Goal: Transaction & Acquisition: Register for event/course

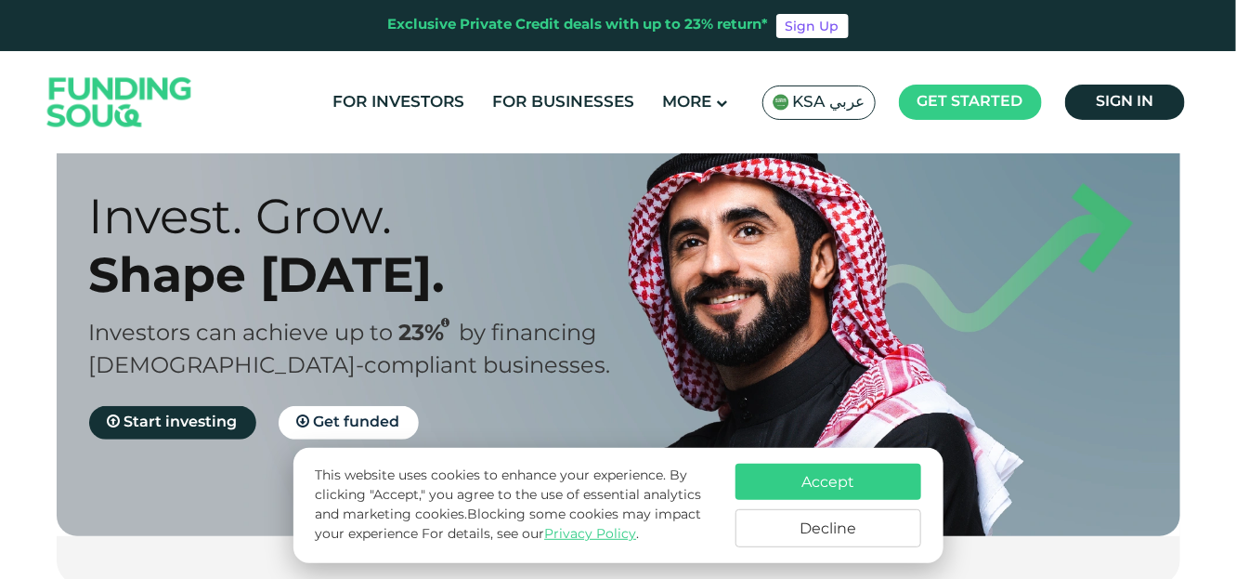
scroll to position [55, 0]
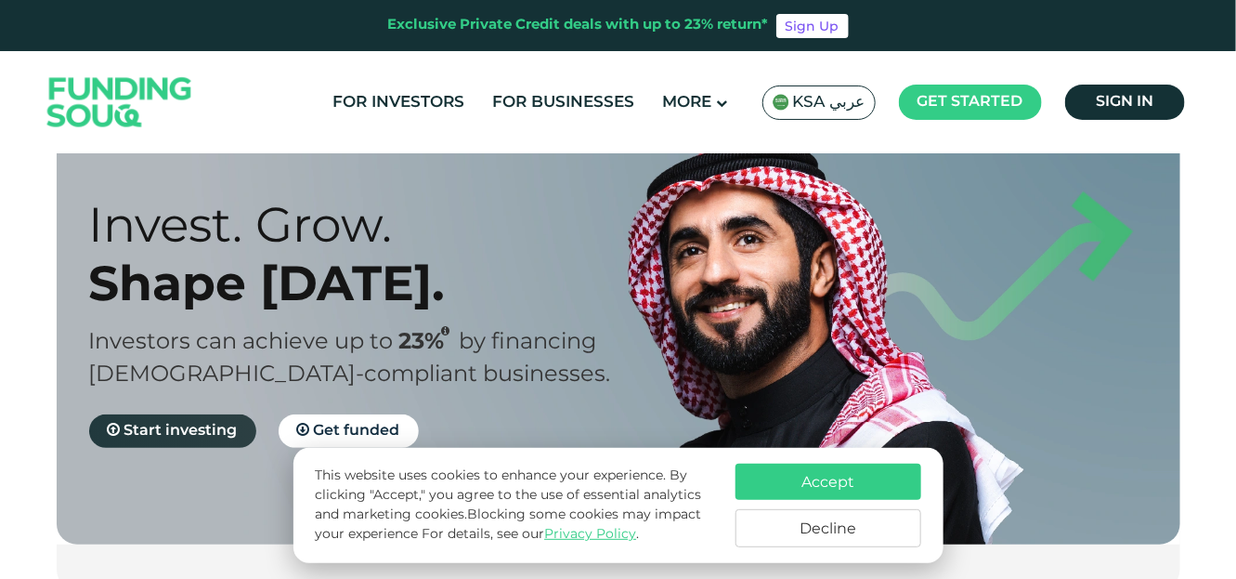
click at [205, 434] on span "Start investing" at bounding box center [180, 431] width 113 height 14
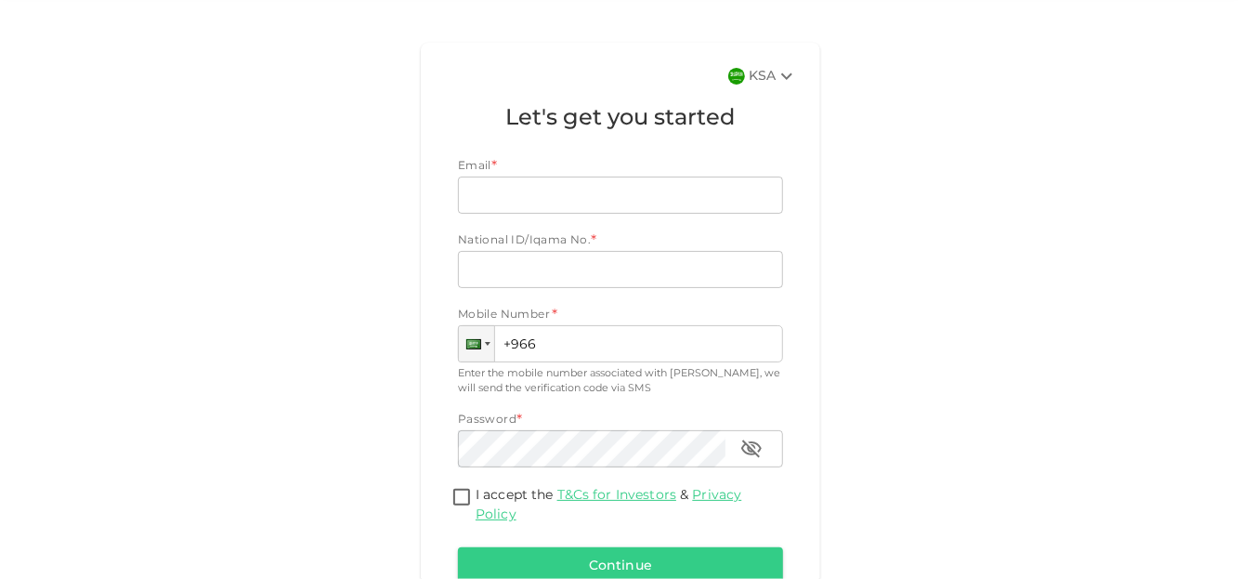
scroll to position [85, 0]
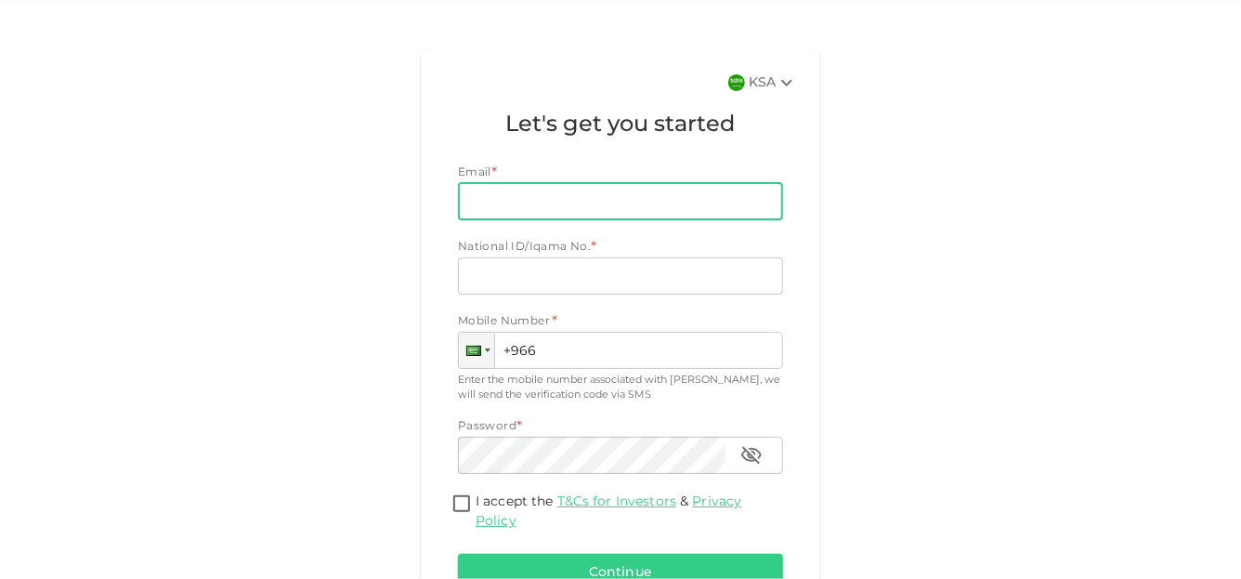
click at [499, 200] on input "Email" at bounding box center [610, 201] width 305 height 37
type input "[EMAIL_ADDRESS][DOMAIN_NAME]"
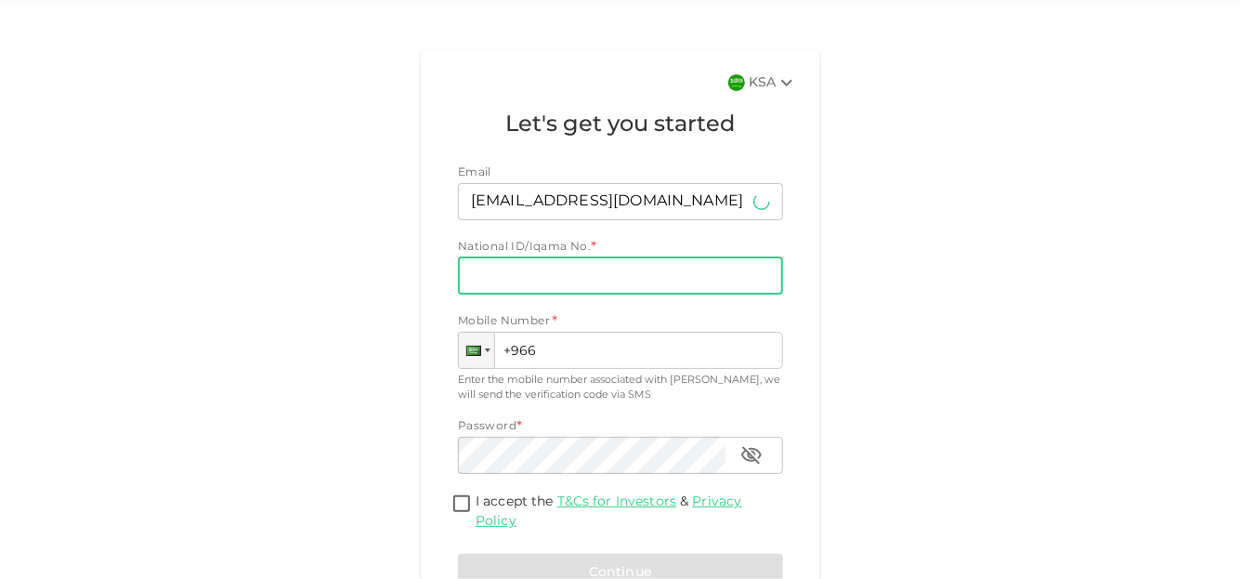
click at [566, 267] on input "National ID/Iqama No." at bounding box center [620, 275] width 325 height 37
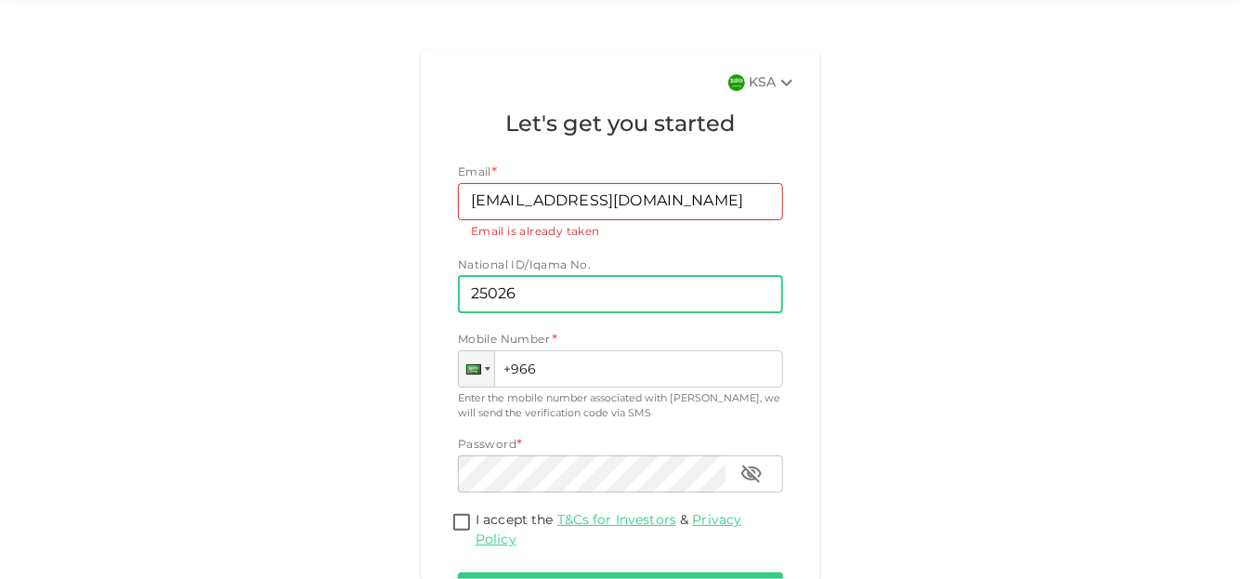
type input "25026"
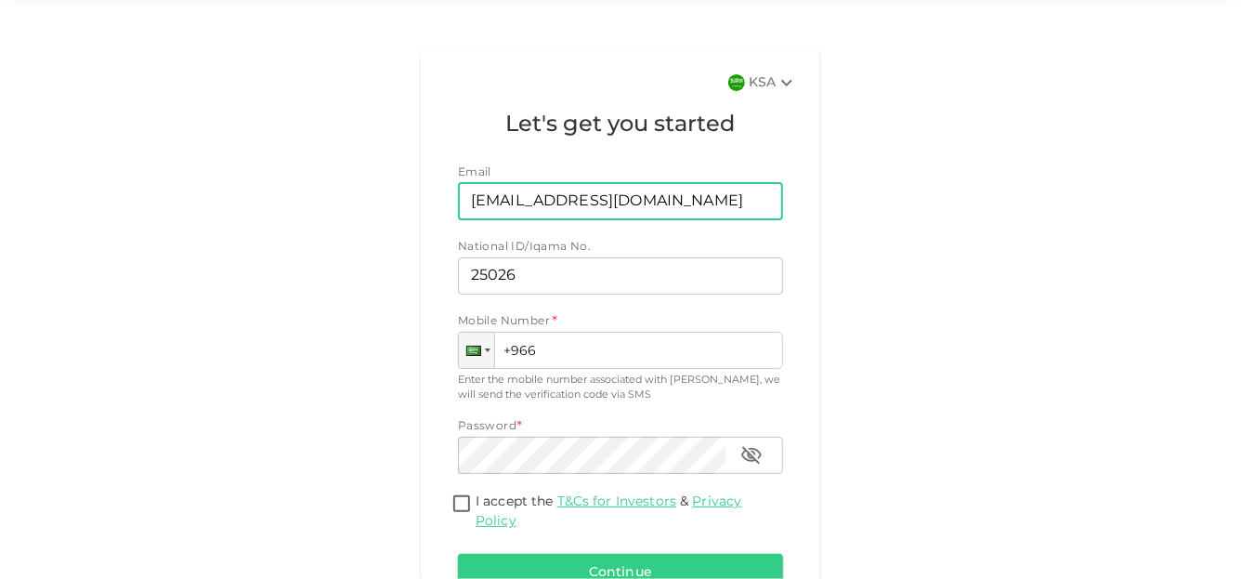
click at [694, 205] on input "[EMAIL_ADDRESS][DOMAIN_NAME]" at bounding box center [610, 201] width 305 height 37
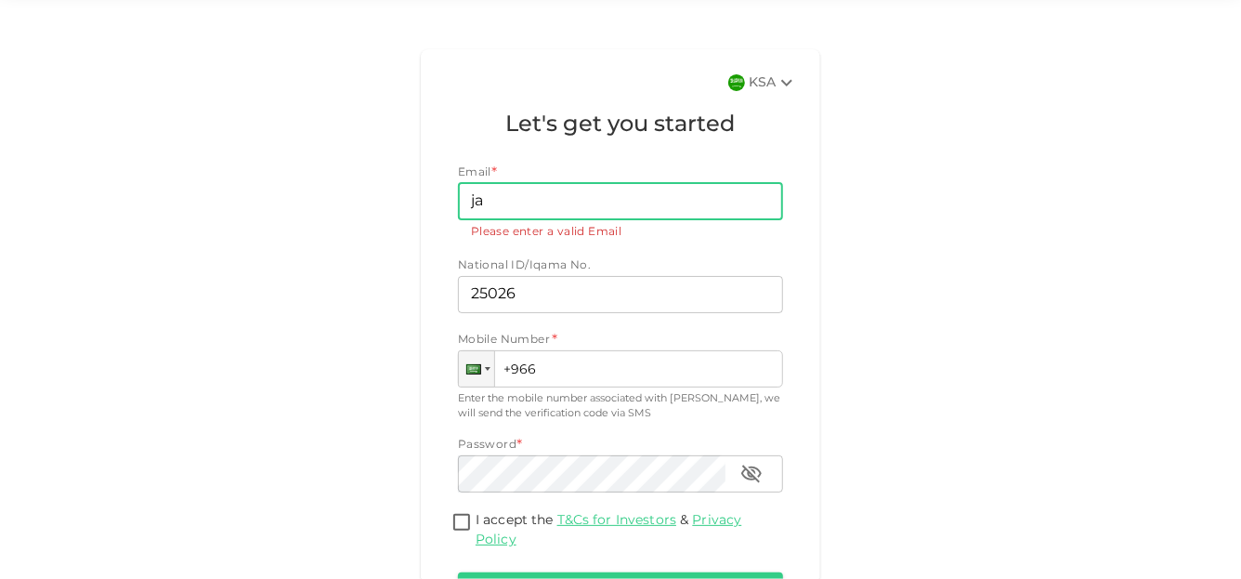
type input "j"
click at [647, 199] on input "Email" at bounding box center [610, 201] width 305 height 37
type input "[EMAIL_ADDRESS][DOMAIN_NAME]"
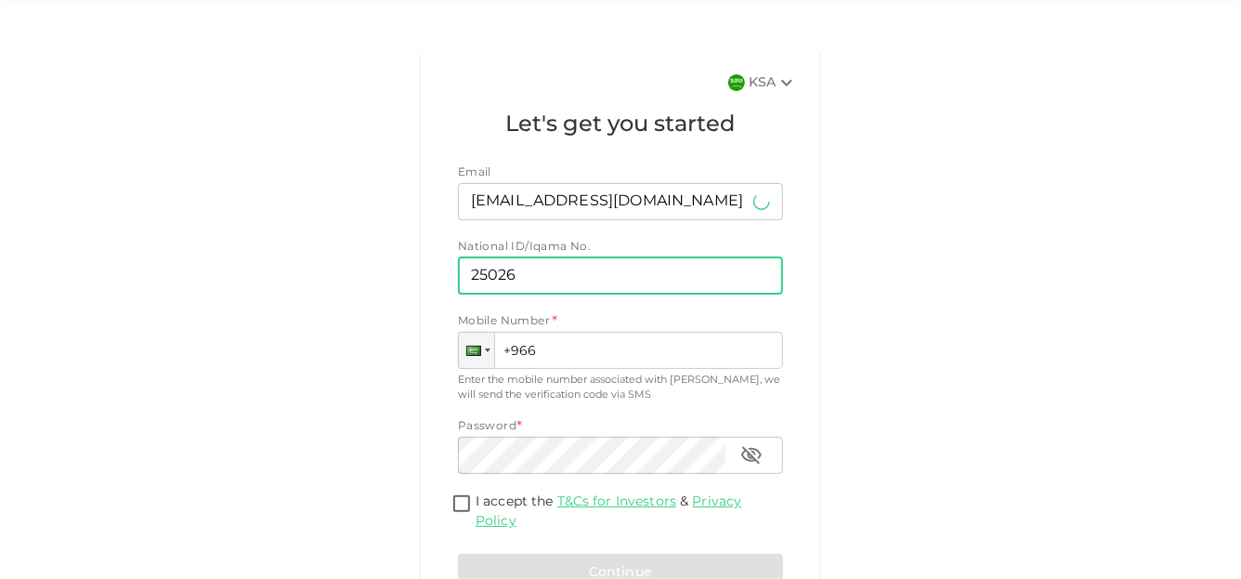
click at [579, 276] on input "25026" at bounding box center [620, 275] width 325 height 37
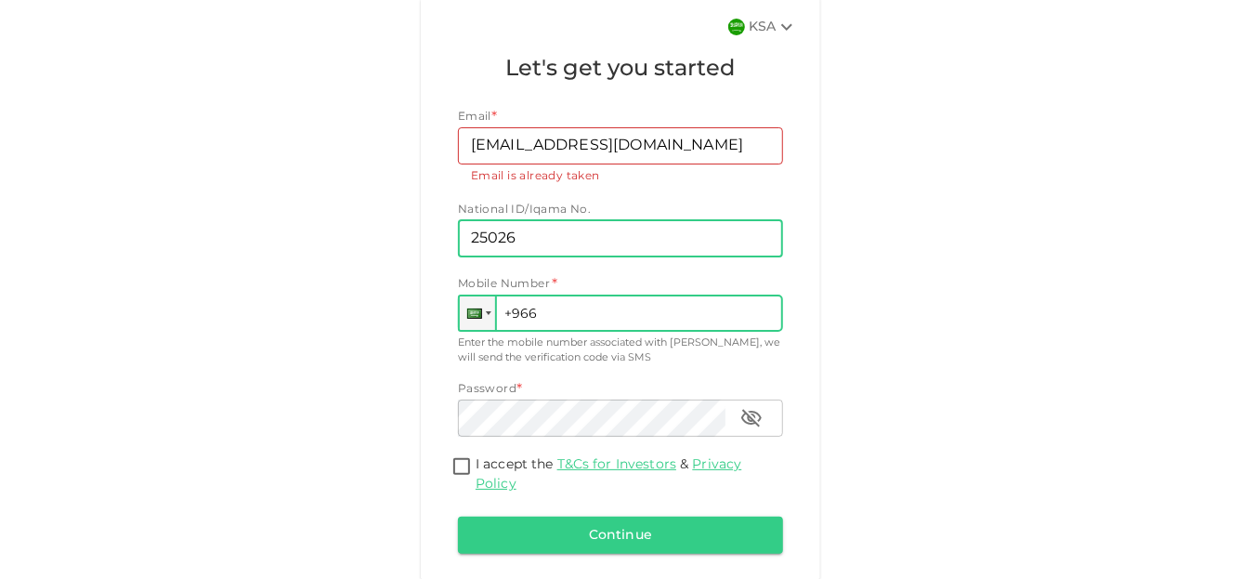
scroll to position [132, 0]
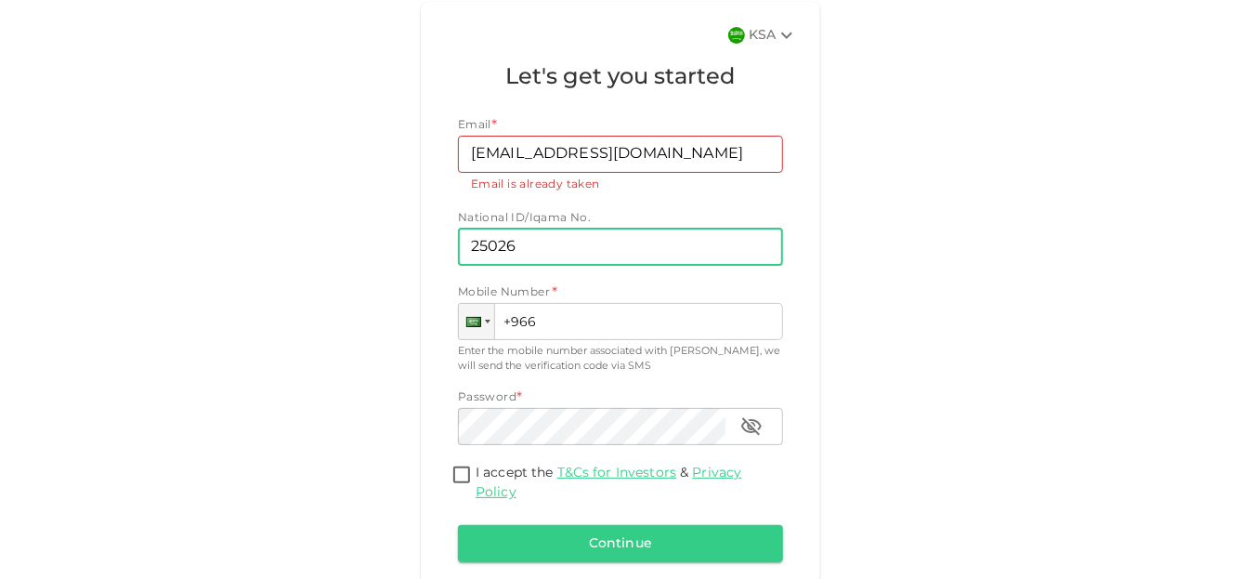
type input "2502635788"
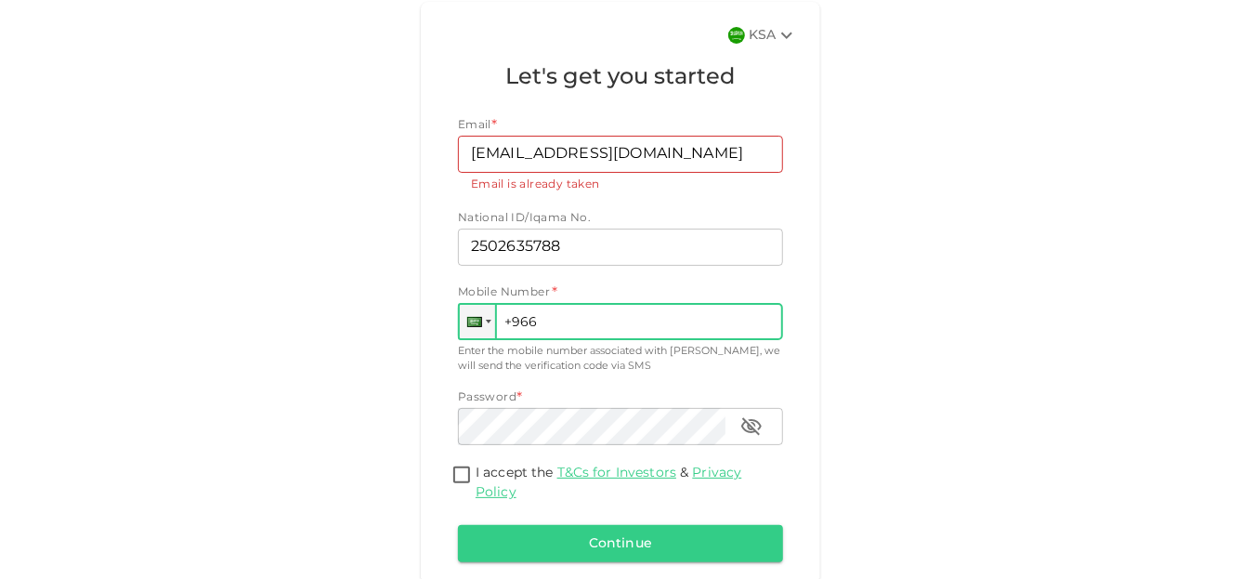
click at [554, 320] on input "+966" at bounding box center [620, 321] width 325 height 37
type input "[PHONE_NUMBER]"
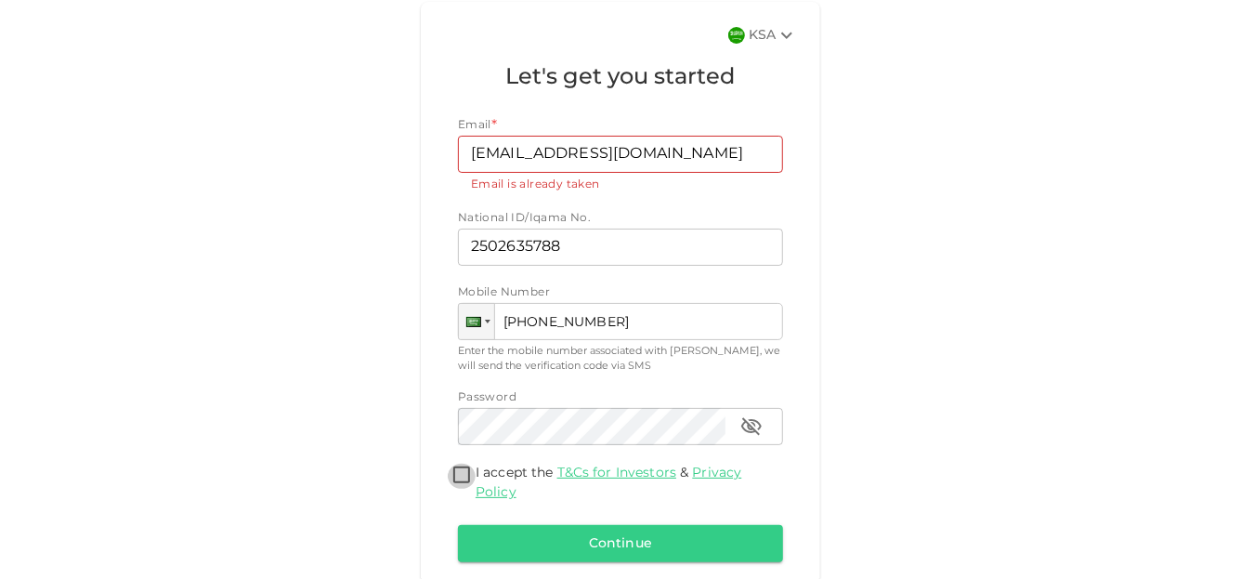
click at [458, 473] on input "I accept the T&Cs for Investors & Privacy Policy" at bounding box center [462, 475] width 28 height 25
checkbox input "true"
click at [605, 546] on button "Continue" at bounding box center [620, 543] width 325 height 37
click at [632, 541] on button "Continue" at bounding box center [620, 543] width 325 height 37
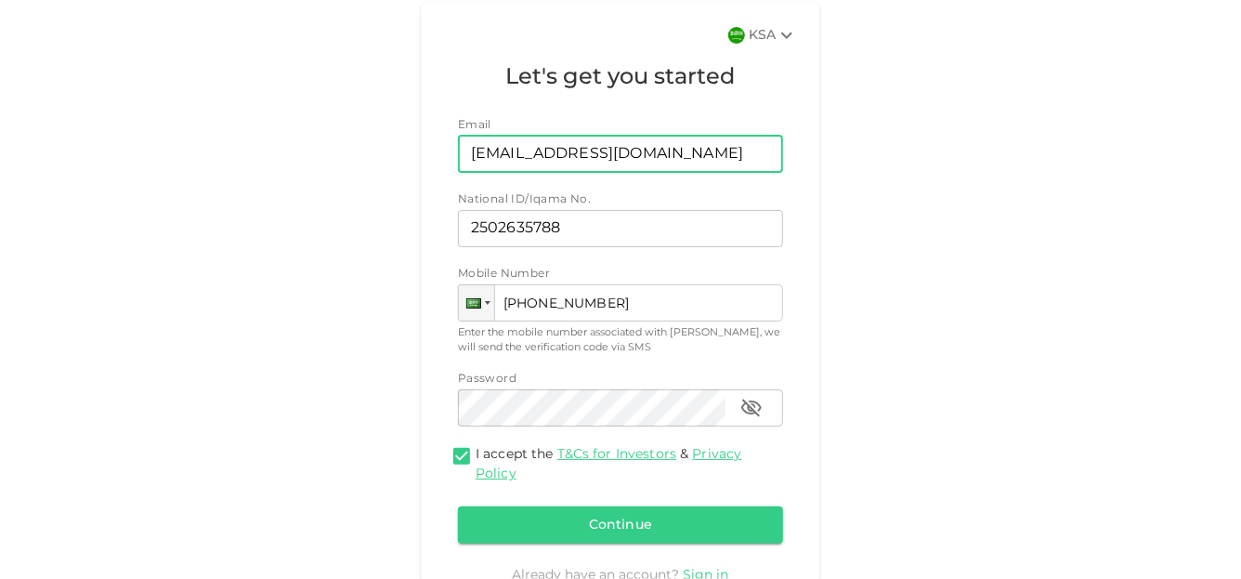
click at [713, 159] on input "[EMAIL_ADDRESS][DOMAIN_NAME]" at bounding box center [610, 154] width 305 height 37
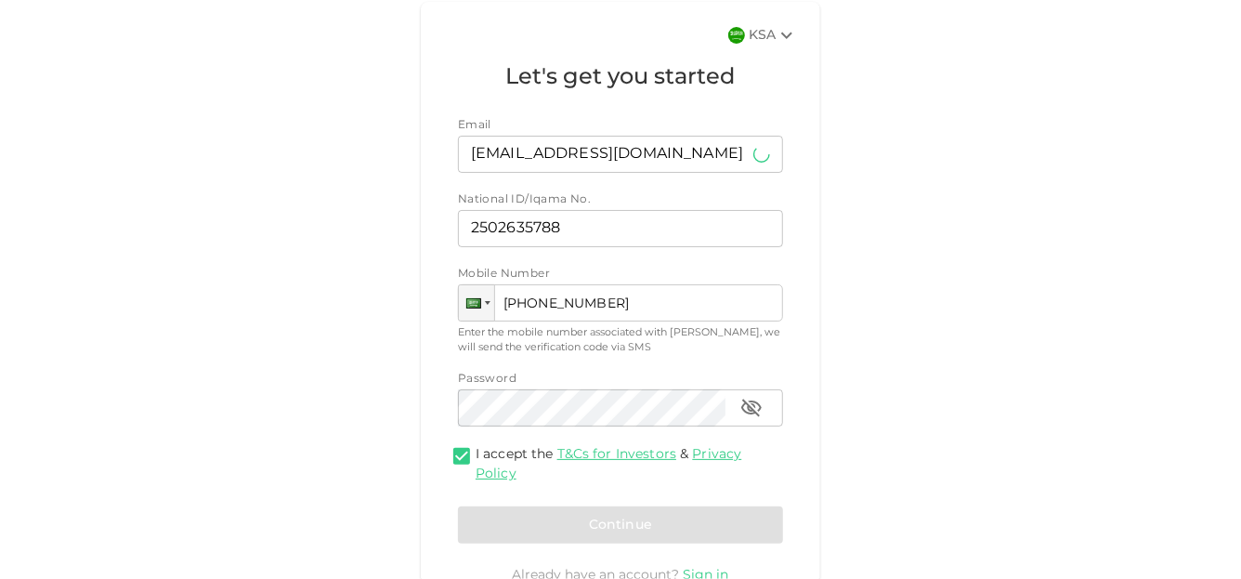
click at [628, 523] on div "Continue" at bounding box center [620, 524] width 325 height 37
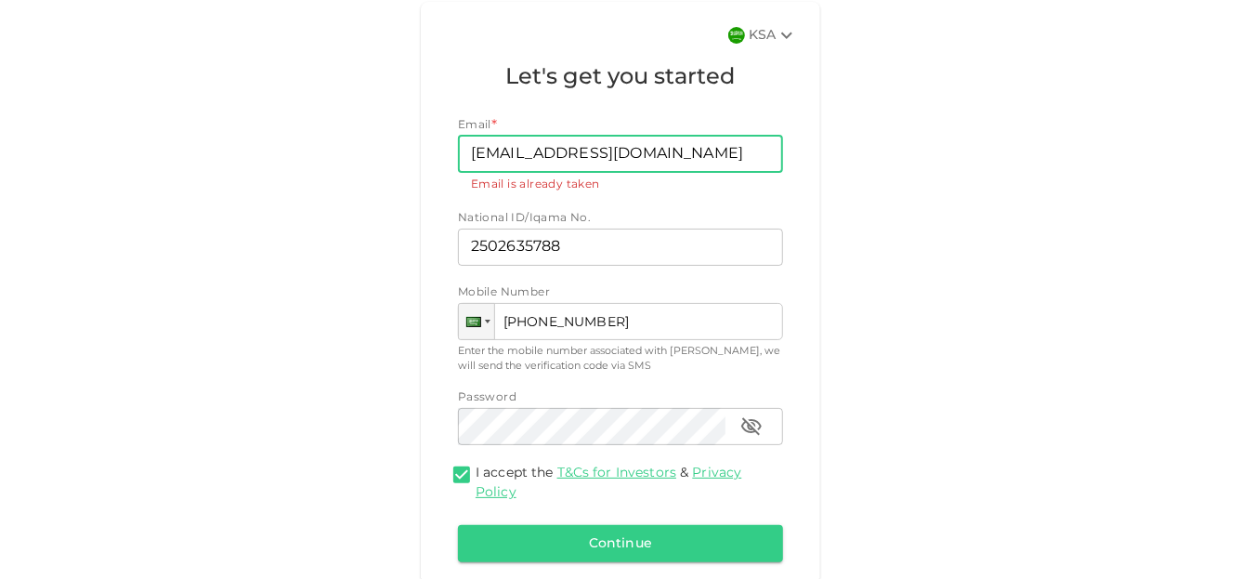
click at [702, 157] on input "[EMAIL_ADDRESS][DOMAIN_NAME]" at bounding box center [610, 154] width 305 height 37
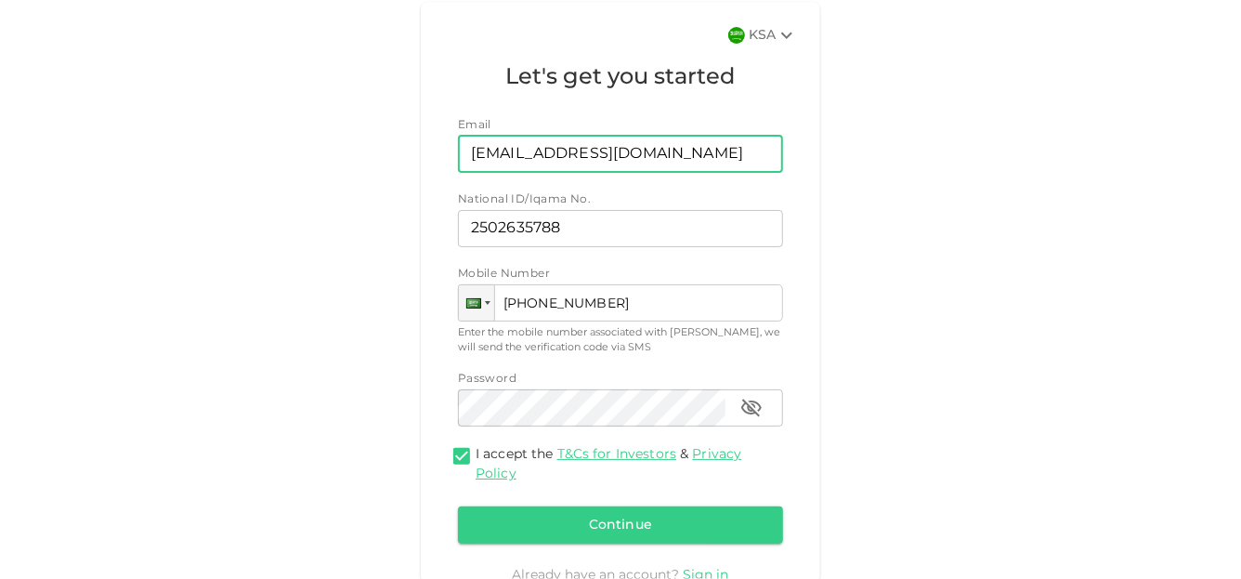
type input "[EMAIL_ADDRESS][DOMAIN_NAME]"
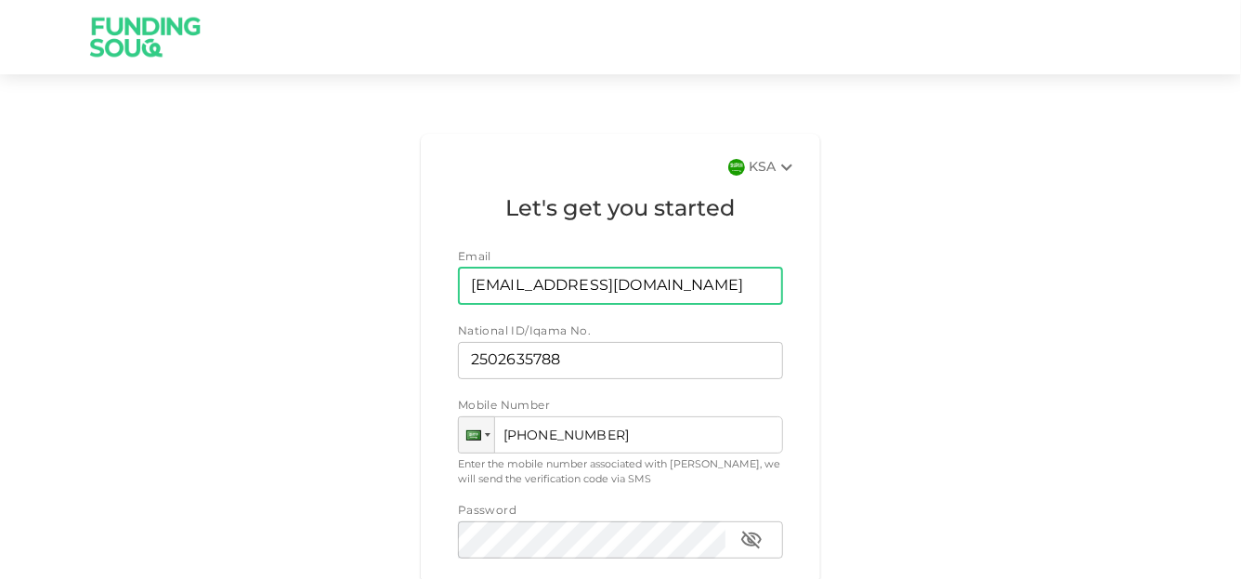
scroll to position [203, 0]
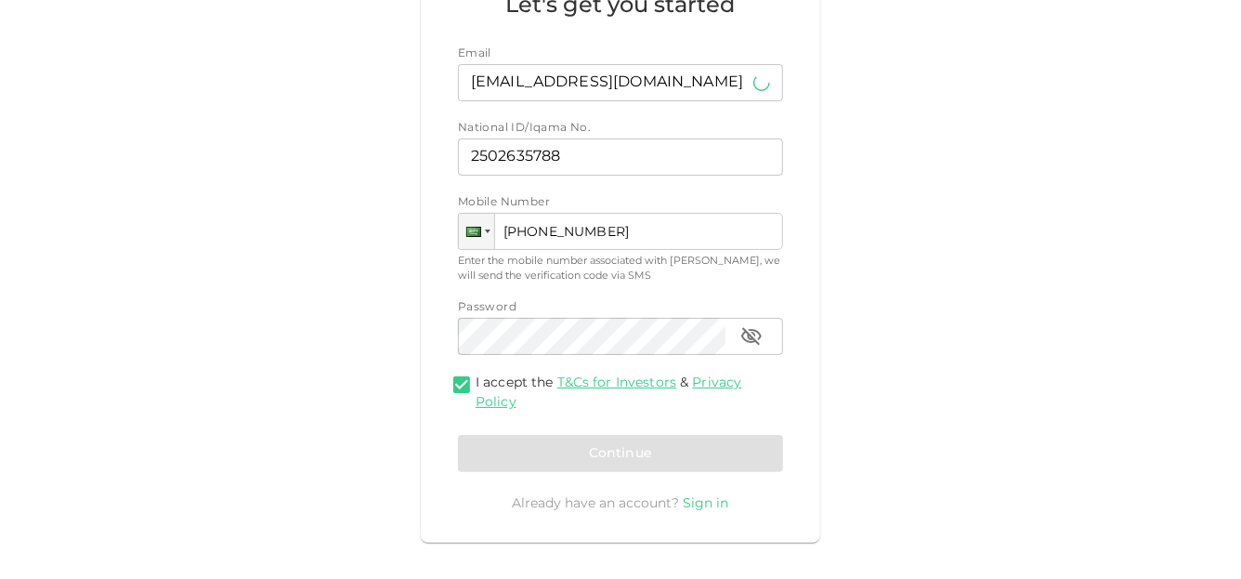
click at [706, 504] on link "Sign in" at bounding box center [707, 503] width 46 height 13
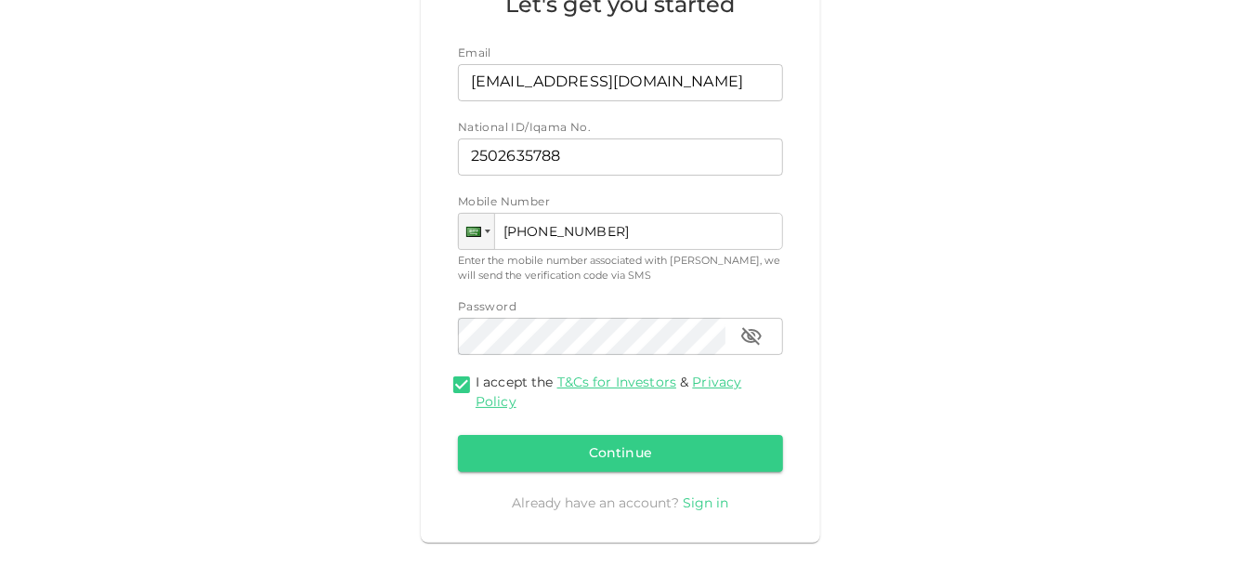
click at [708, 501] on link "Sign in" at bounding box center [707, 503] width 46 height 13
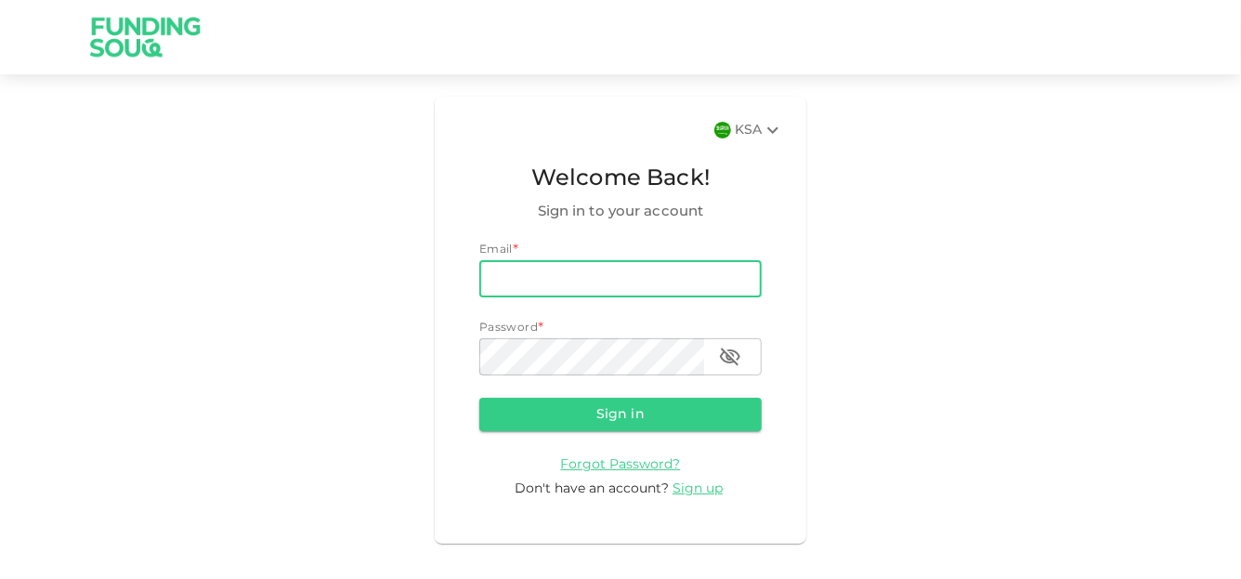
drag, startPoint x: 0, startPoint y: 0, endPoint x: 535, endPoint y: 276, distance: 601.9
click at [535, 276] on input "email" at bounding box center [620, 278] width 282 height 37
type input "jawadsaleem2006@gmail.com"
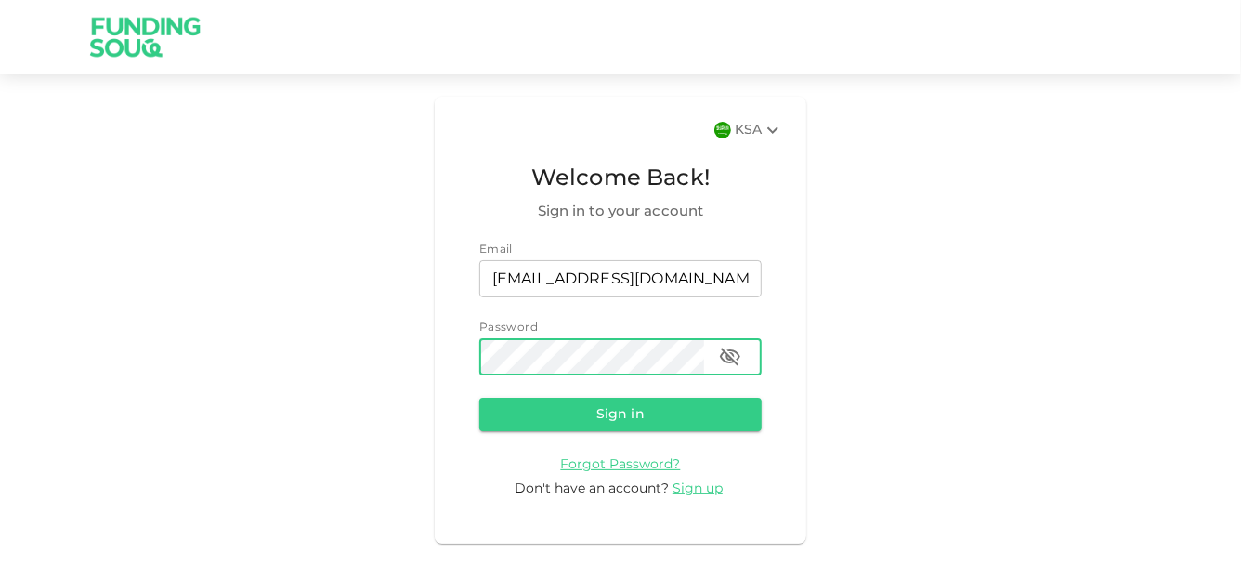
click at [479, 398] on button "Sign in" at bounding box center [620, 414] width 282 height 33
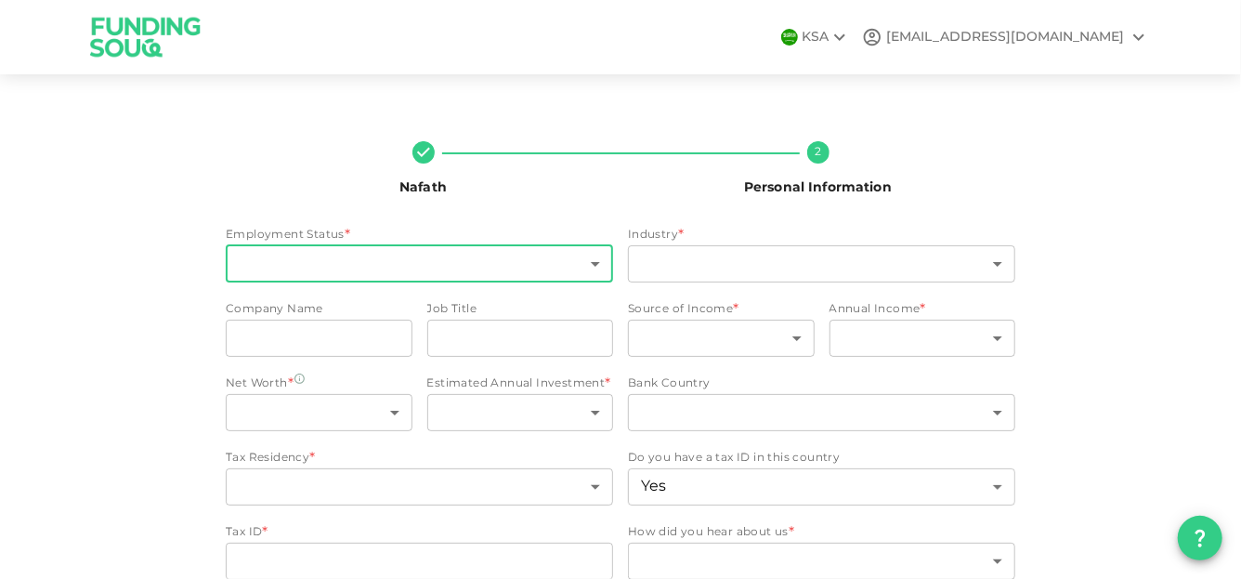
click at [469, 263] on body "KSA jawadsaleem2006@gmail.com Nafath 2 Personal Information Employment Status *…" at bounding box center [620, 289] width 1241 height 579
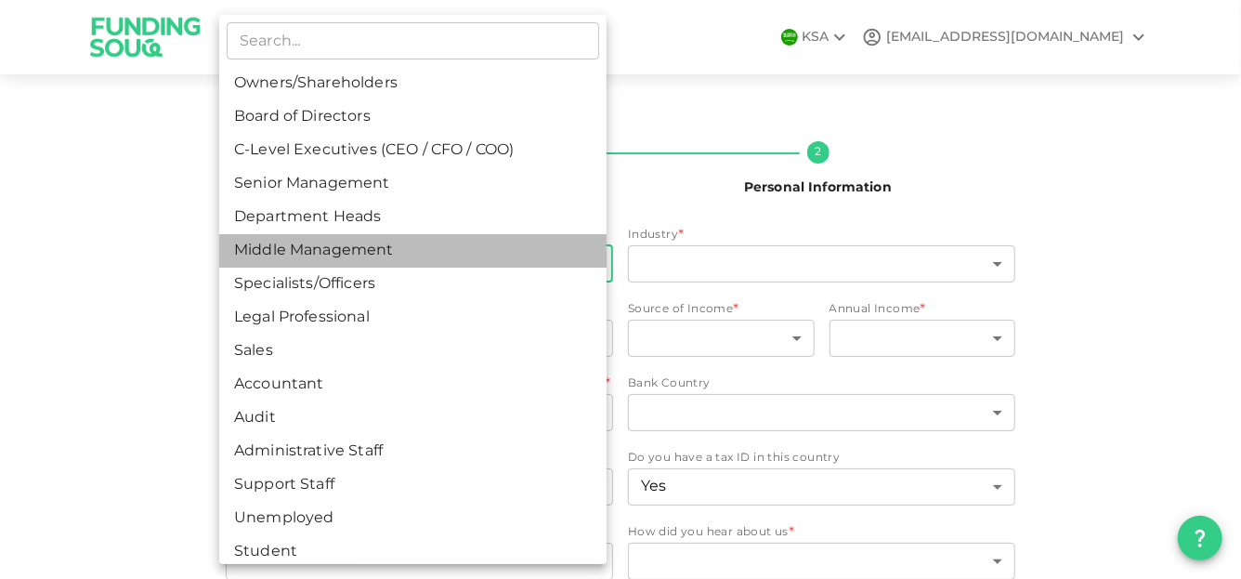
click at [469, 263] on li "Middle Management" at bounding box center [412, 250] width 387 height 33
type input "6"
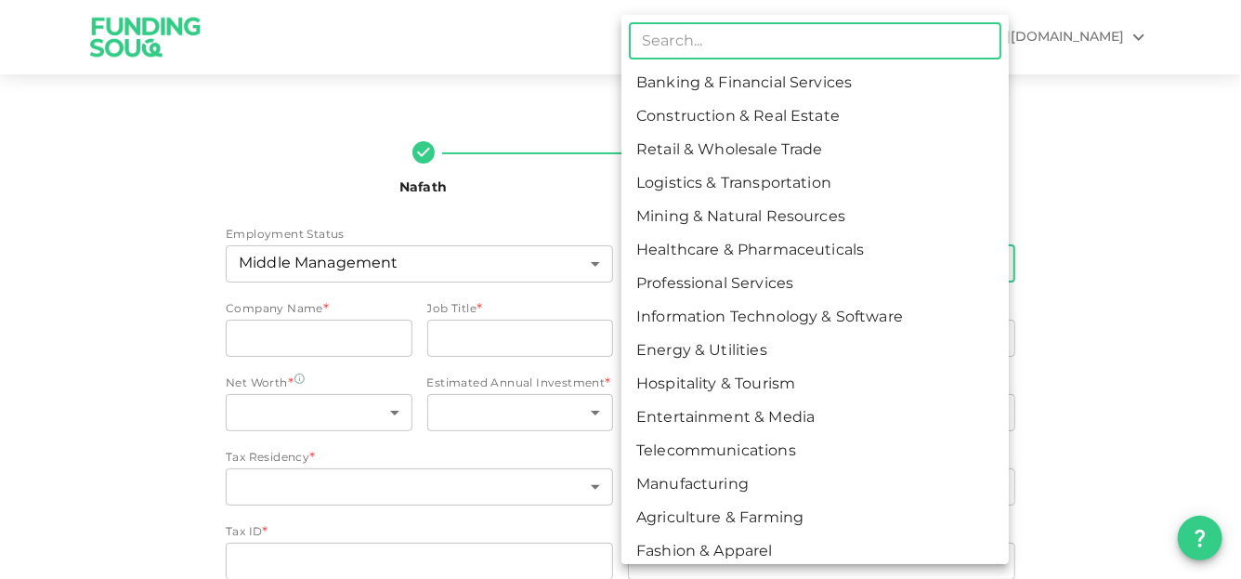
click at [732, 245] on body "KSA jawadsaleem2006@gmail.com Nafath 2 Personal Information Employment Status M…" at bounding box center [620, 289] width 1241 height 579
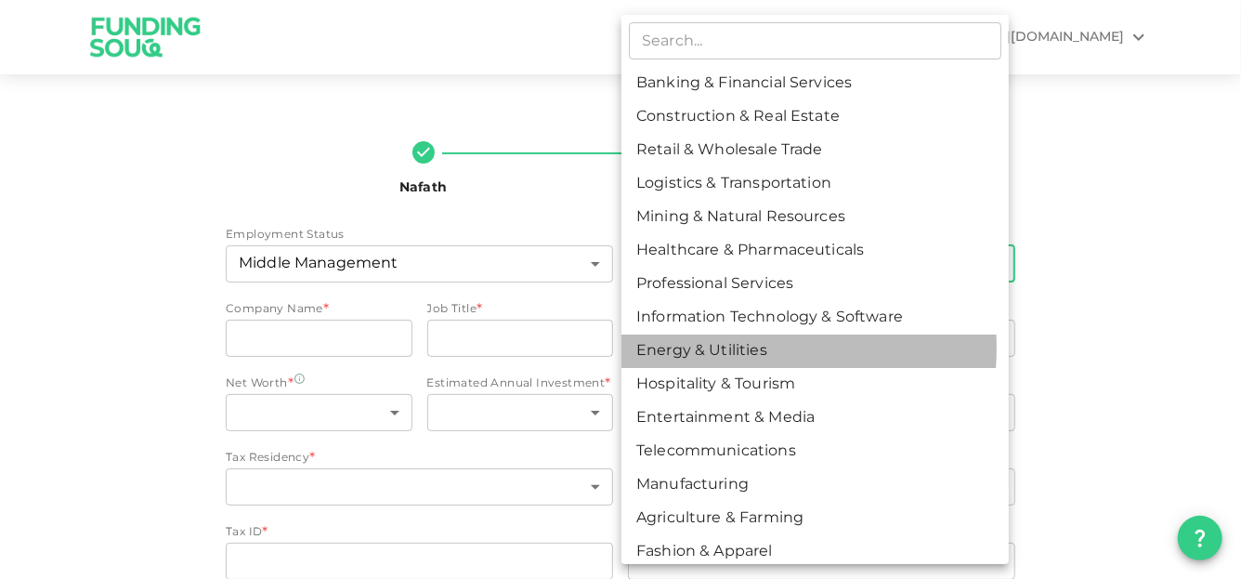
click at [695, 347] on li "Energy & Utilities" at bounding box center [814, 350] width 387 height 33
type input "9"
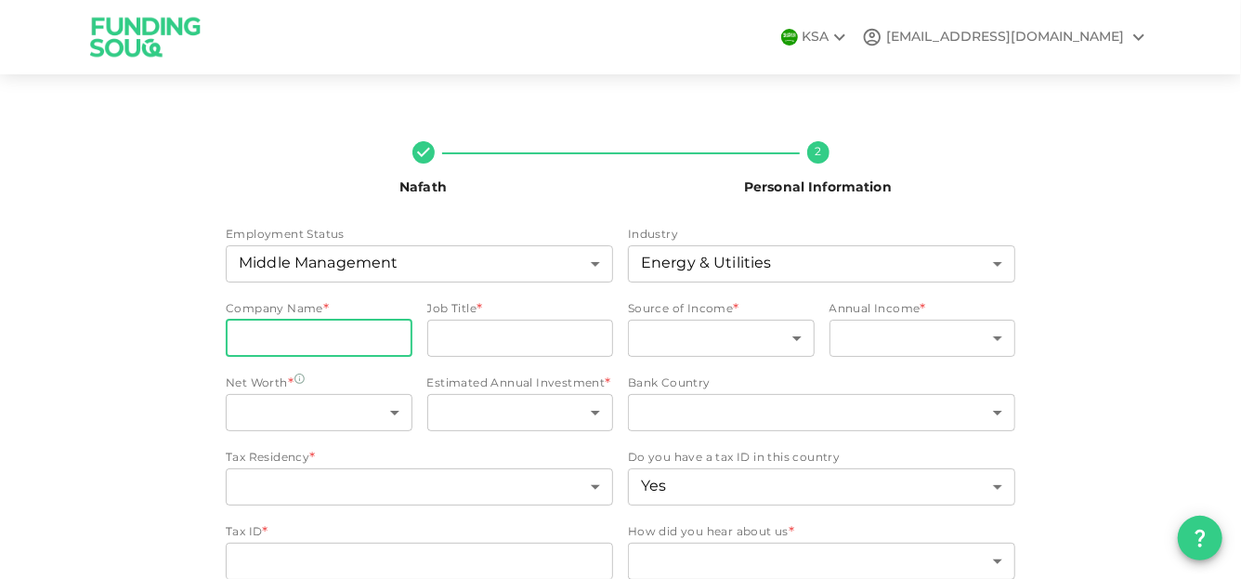
click at [382, 337] on input "companyName" at bounding box center [319, 338] width 187 height 37
type input "SYSILS CORP ARABIA"
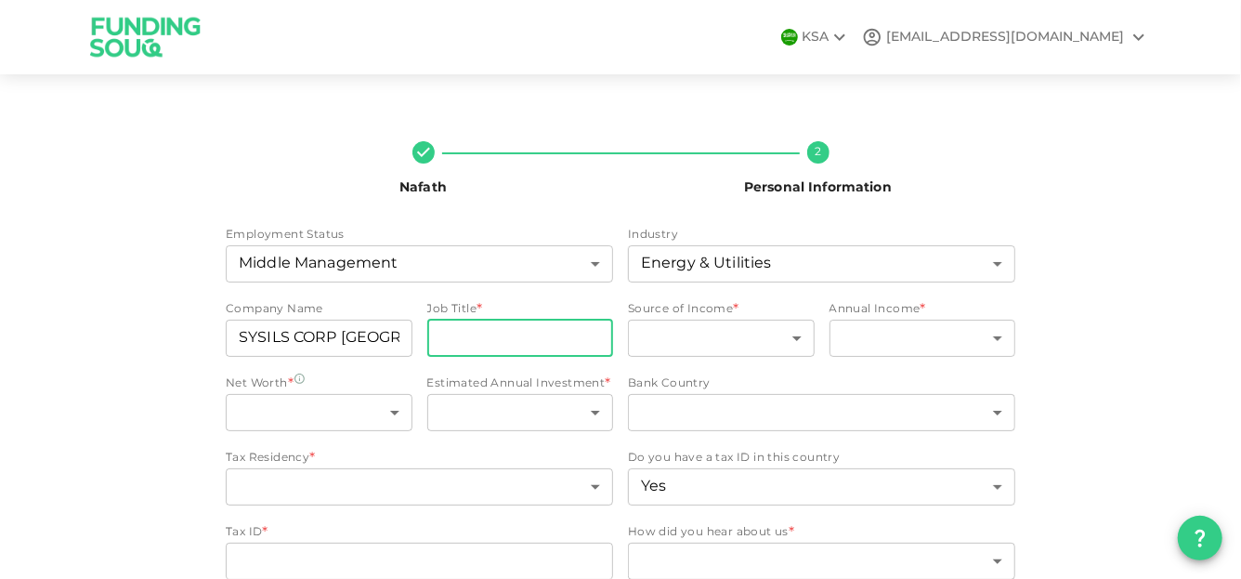
click at [473, 336] on input "jobTitle" at bounding box center [520, 338] width 187 height 37
type input "Procurement officer"
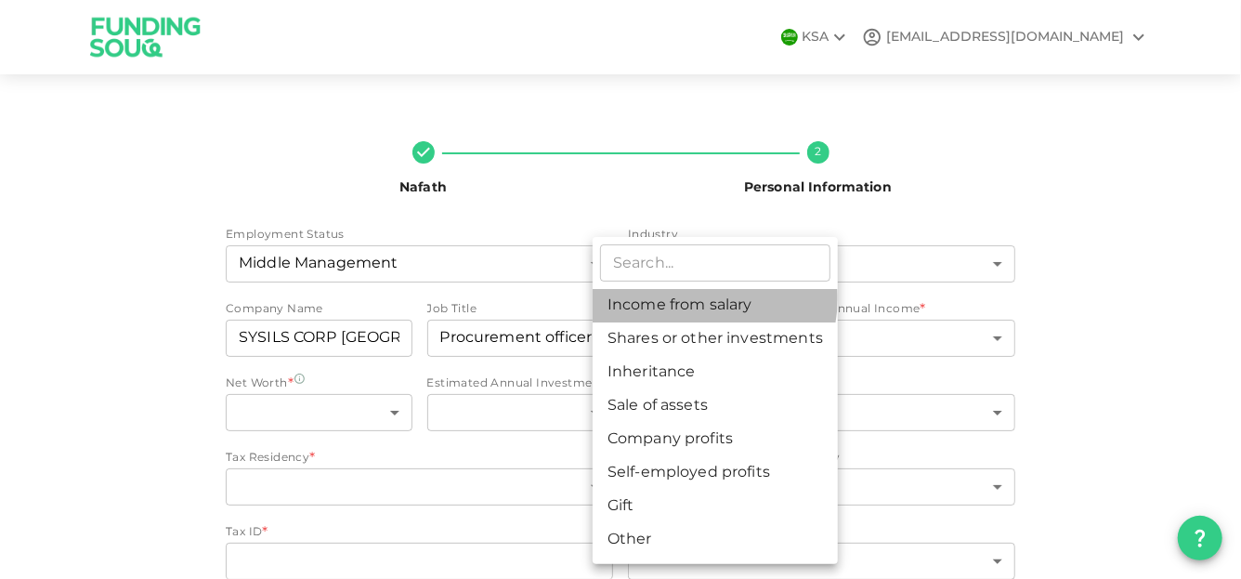
click at [696, 298] on li "Income from salary" at bounding box center [715, 305] width 245 height 33
type input "1"
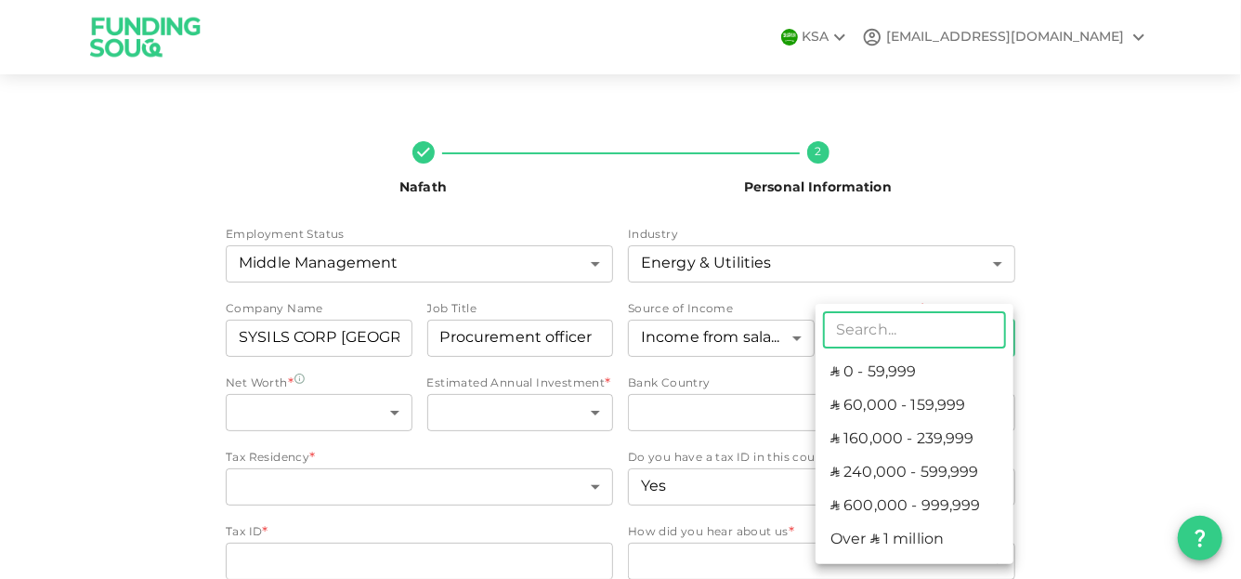
click at [848, 333] on body "KSA jawadsaleem2006@gmail.com Nafath 2 Personal Information Employment Status M…" at bounding box center [620, 289] width 1241 height 579
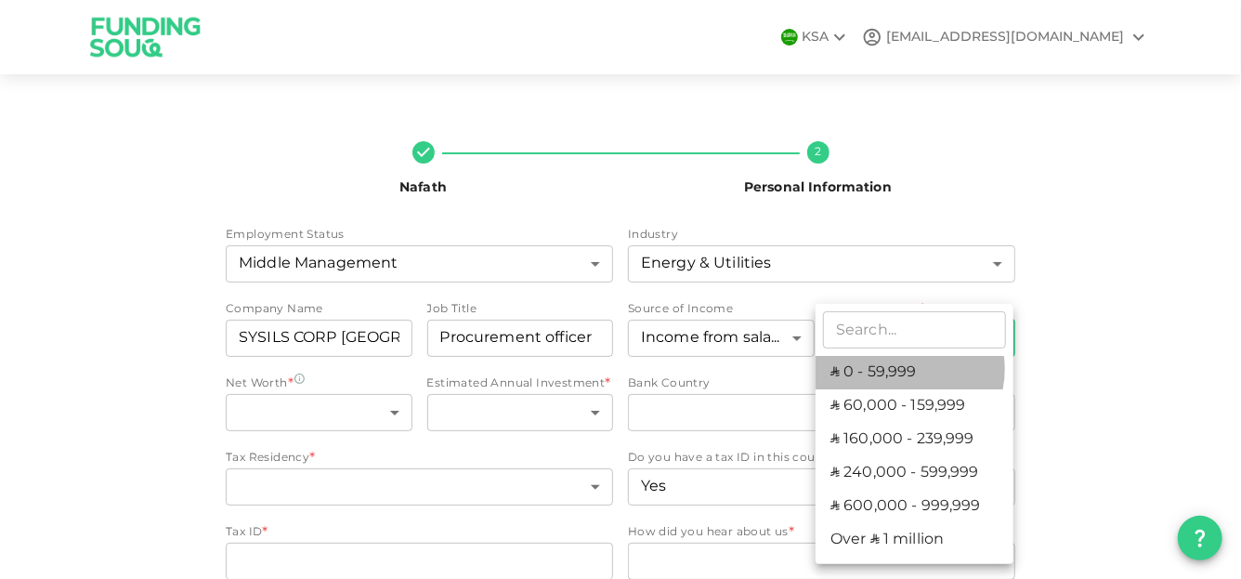
click at [897, 369] on li "ʢ 0 - 59,999" at bounding box center [914, 372] width 198 height 33
type input "1"
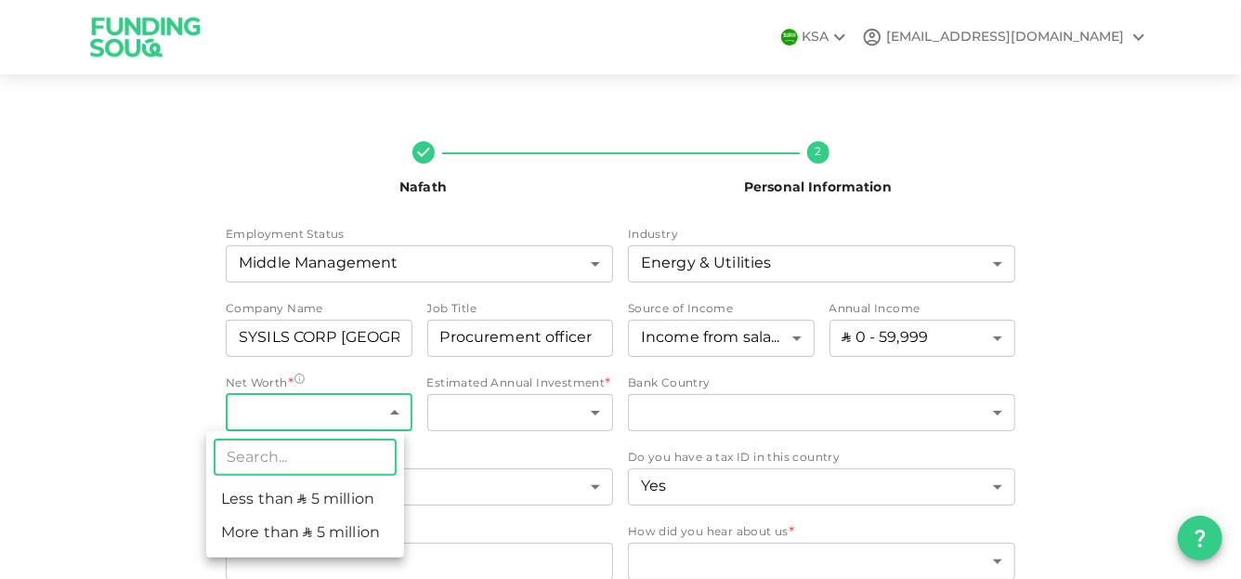
click at [384, 407] on body "KSA jawadsaleem2006@gmail.com Nafath 2 Personal Information Employment Status M…" at bounding box center [620, 289] width 1241 height 579
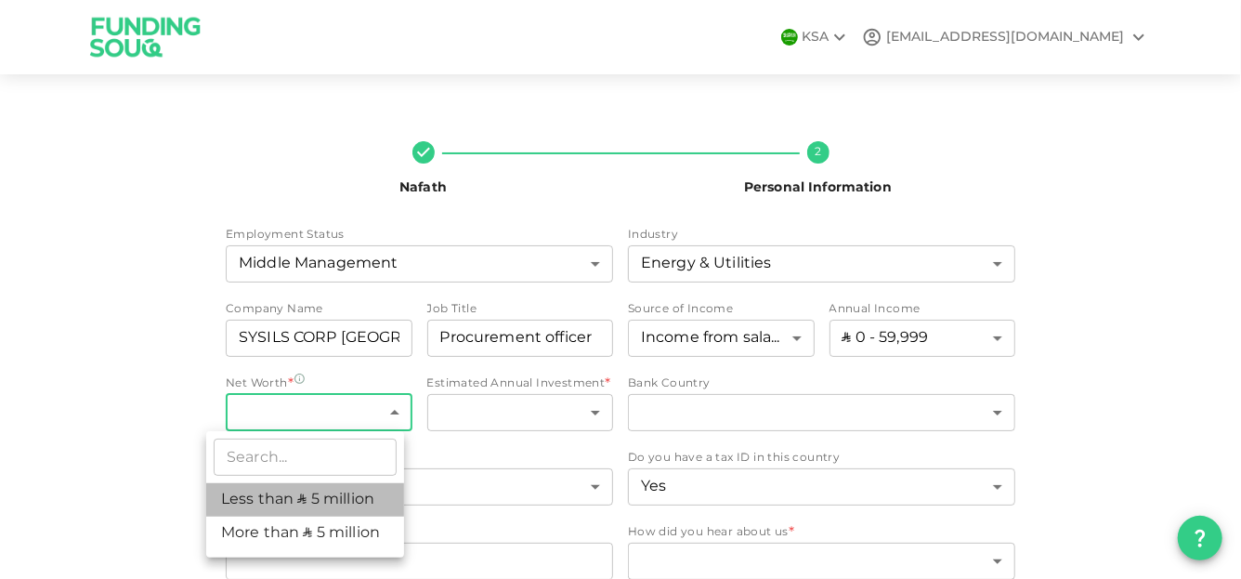
click at [331, 499] on li "Less than ʢ 5 million" at bounding box center [305, 499] width 198 height 33
type input "1"
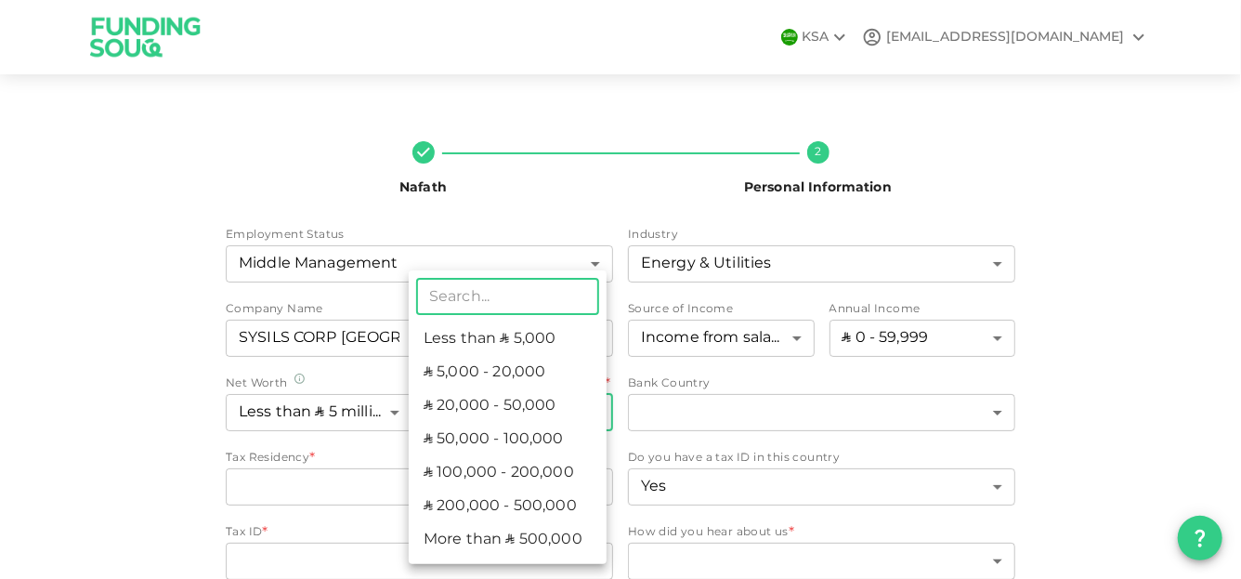
click at [561, 407] on body "KSA jawadsaleem2006@gmail.com Nafath 2 Personal Information Employment Status M…" at bounding box center [620, 289] width 1241 height 579
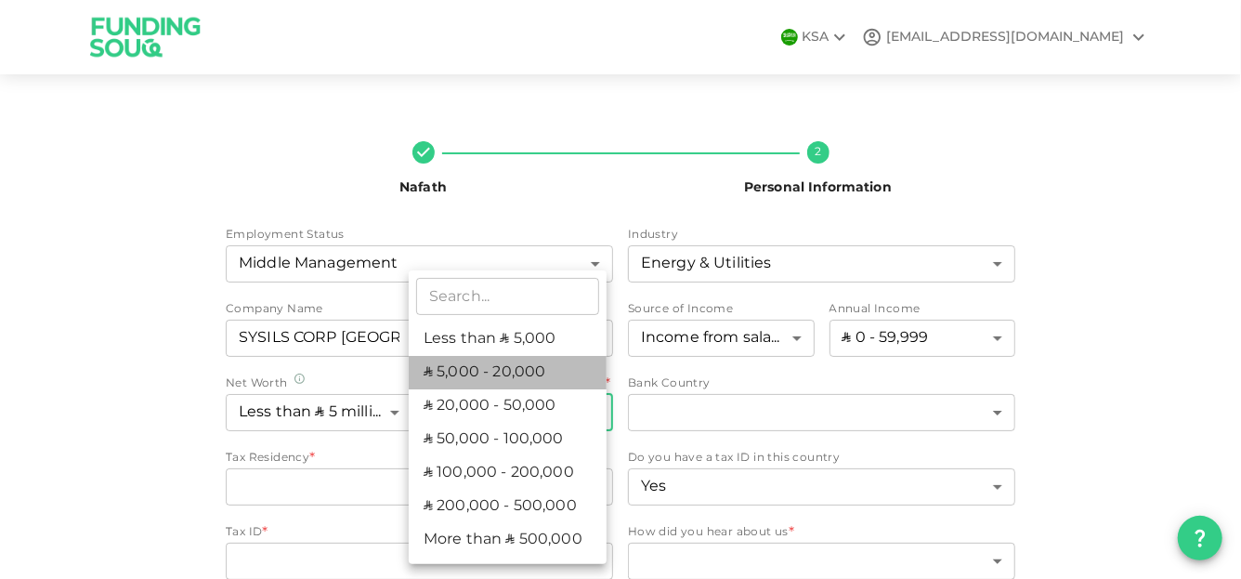
click at [523, 377] on li "ʢ 5,000 - 20,000" at bounding box center [508, 372] width 198 height 33
type input "2"
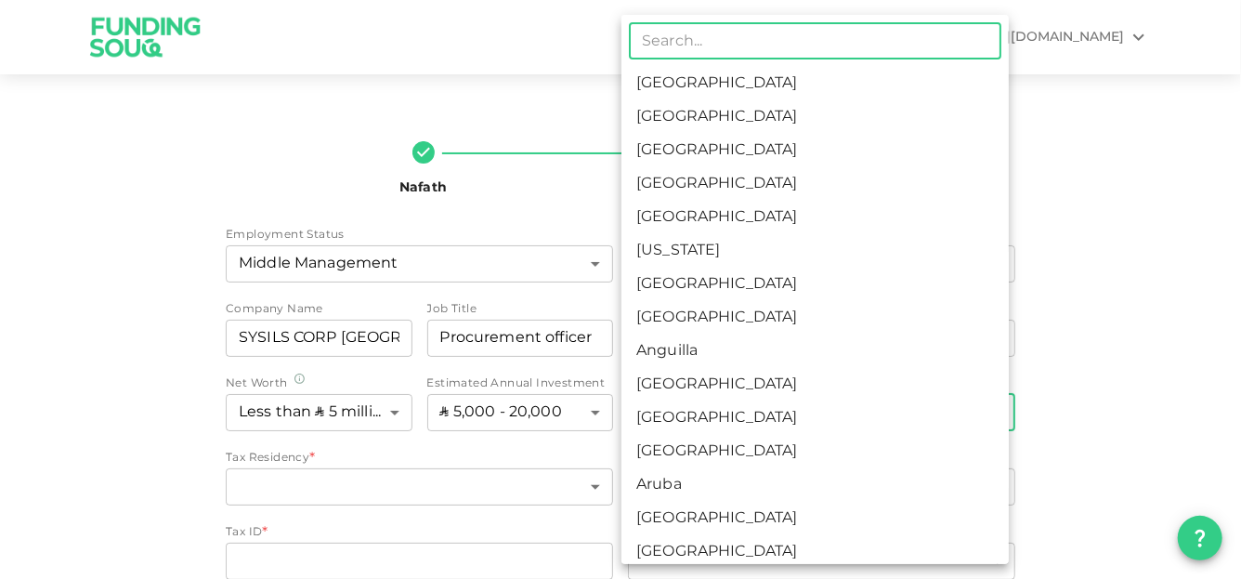
click at [678, 400] on body "KSA jawadsaleem2006@gmail.com Nafath 2 Personal Information Employment Status M…" at bounding box center [620, 289] width 1241 height 579
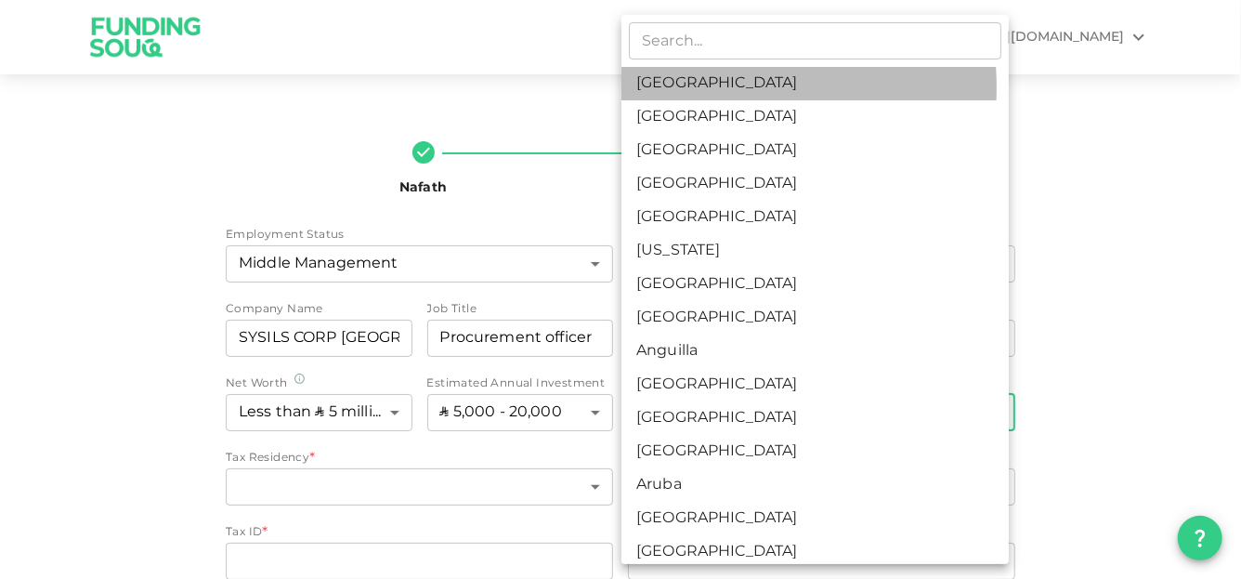
click at [691, 87] on li "Saudi Arabia" at bounding box center [814, 83] width 387 height 33
type input "1"
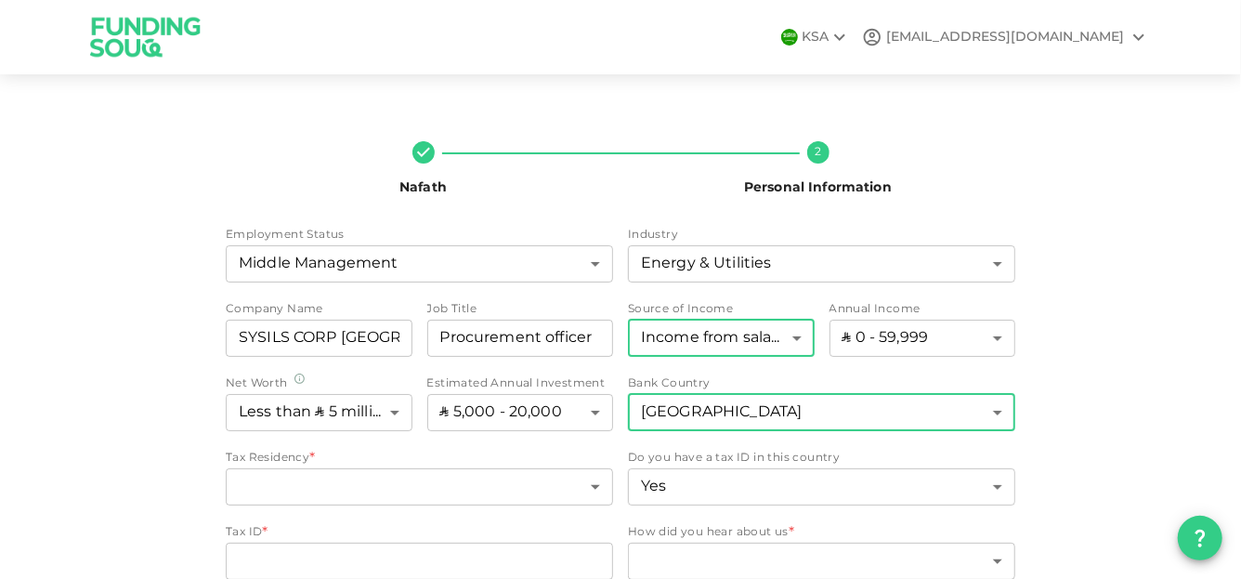
scroll to position [82, 0]
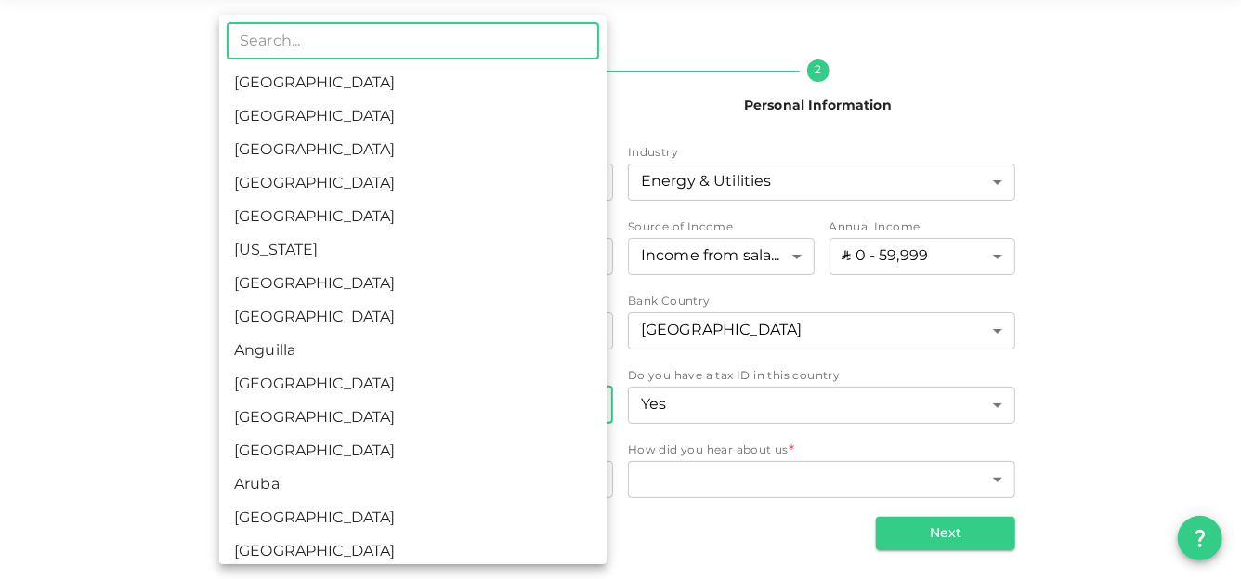
click at [570, 400] on body "KSA jawadsaleem2006@gmail.com Nafath 2 Personal Information Employment Status M…" at bounding box center [620, 289] width 1241 height 579
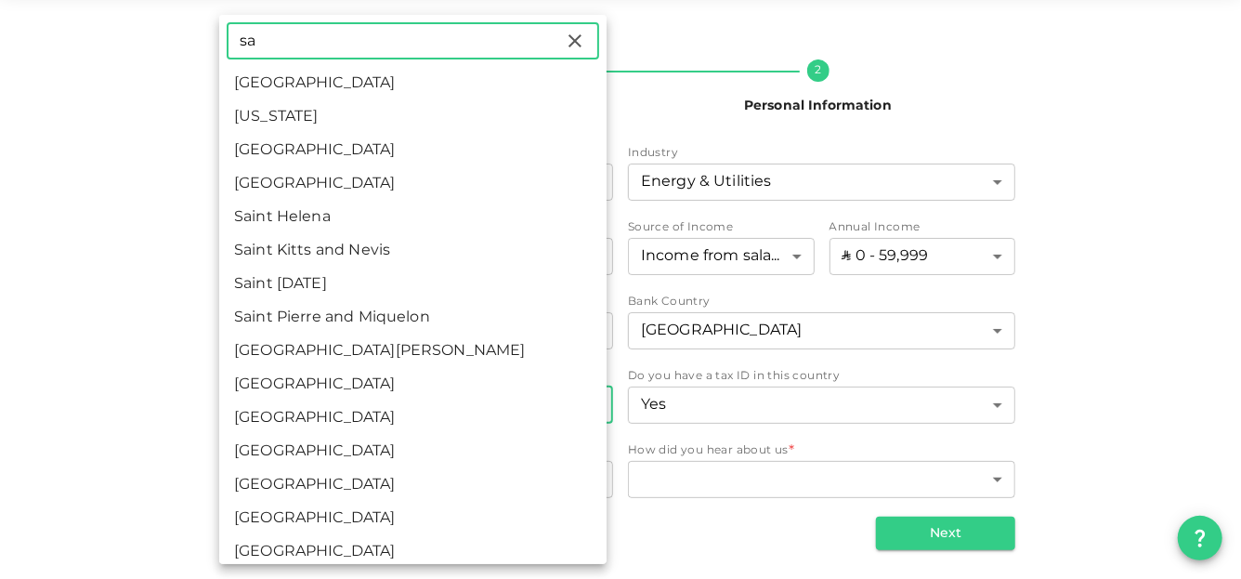
type input "sa"
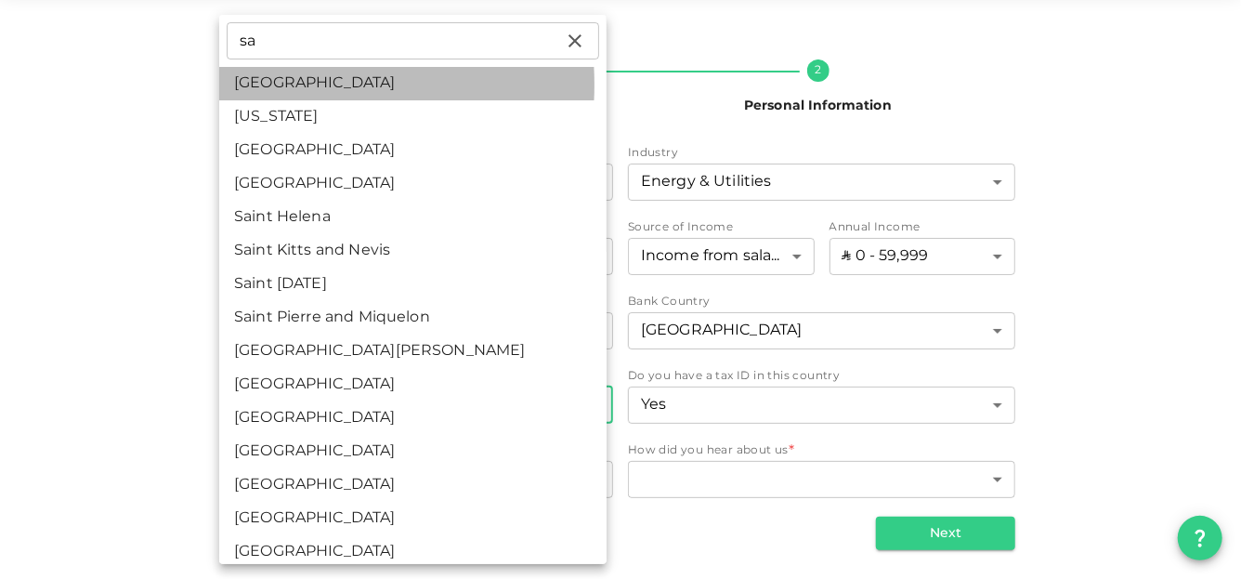
click at [260, 85] on li "Saudi Arabia" at bounding box center [412, 83] width 387 height 33
type input "1"
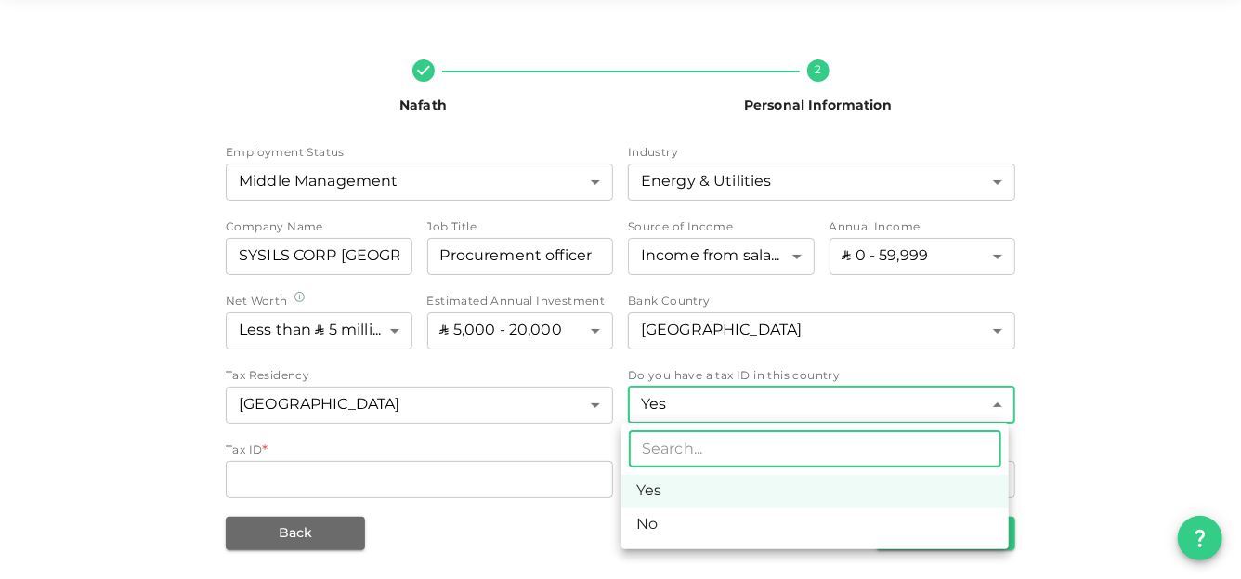
click at [731, 402] on body "KSA jawadsaleem2006@gmail.com Nafath 2 Personal Information Employment Status M…" at bounding box center [620, 289] width 1241 height 579
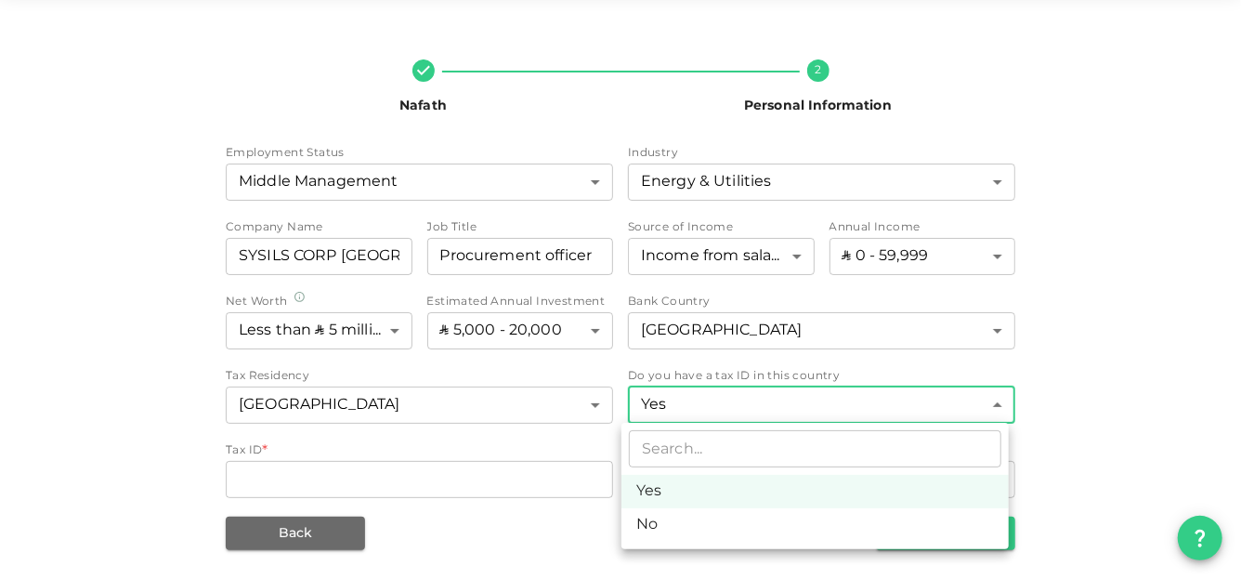
click at [731, 402] on div at bounding box center [620, 289] width 1241 height 579
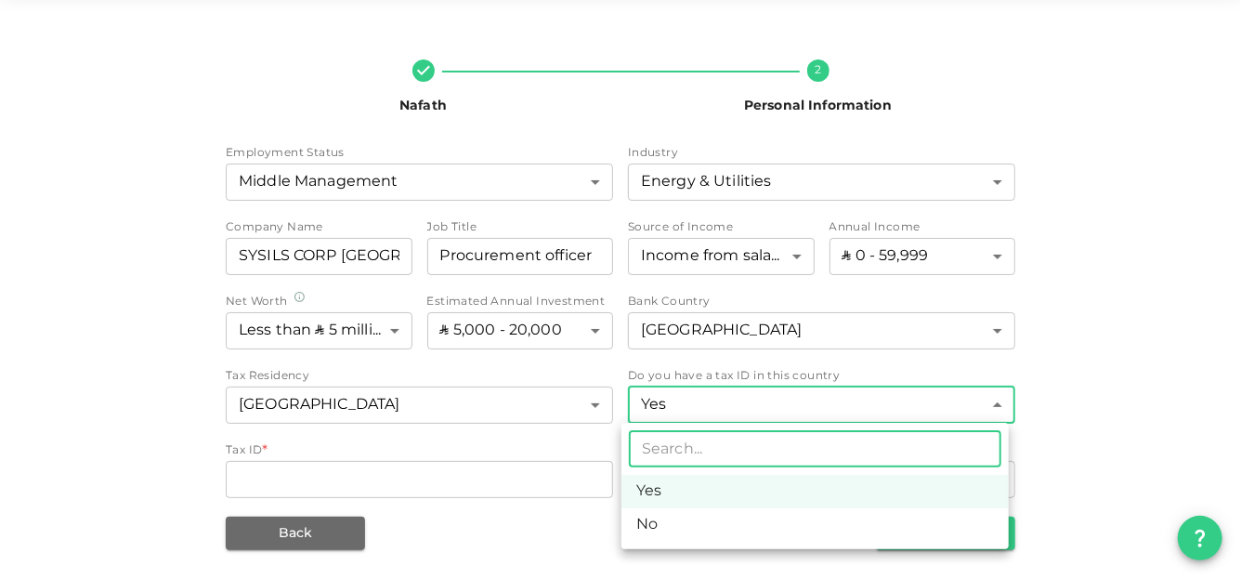
click at [731, 402] on body "KSA jawadsaleem2006@gmail.com Nafath 2 Personal Information Employment Status M…" at bounding box center [620, 289] width 1241 height 579
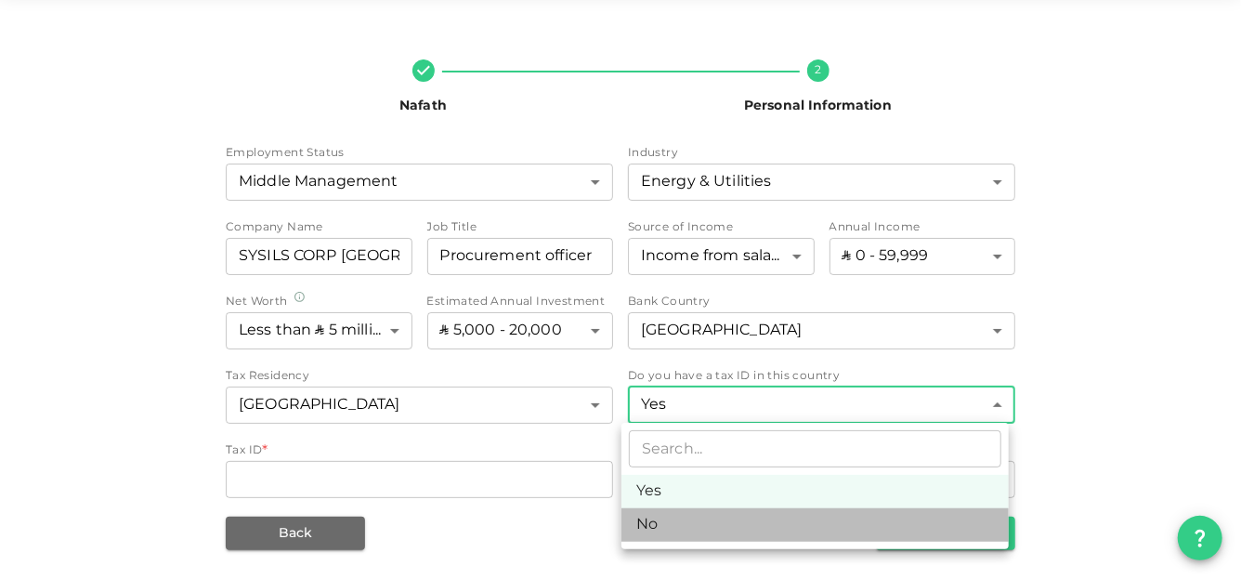
click at [666, 528] on li "No" at bounding box center [814, 524] width 387 height 33
type input "false"
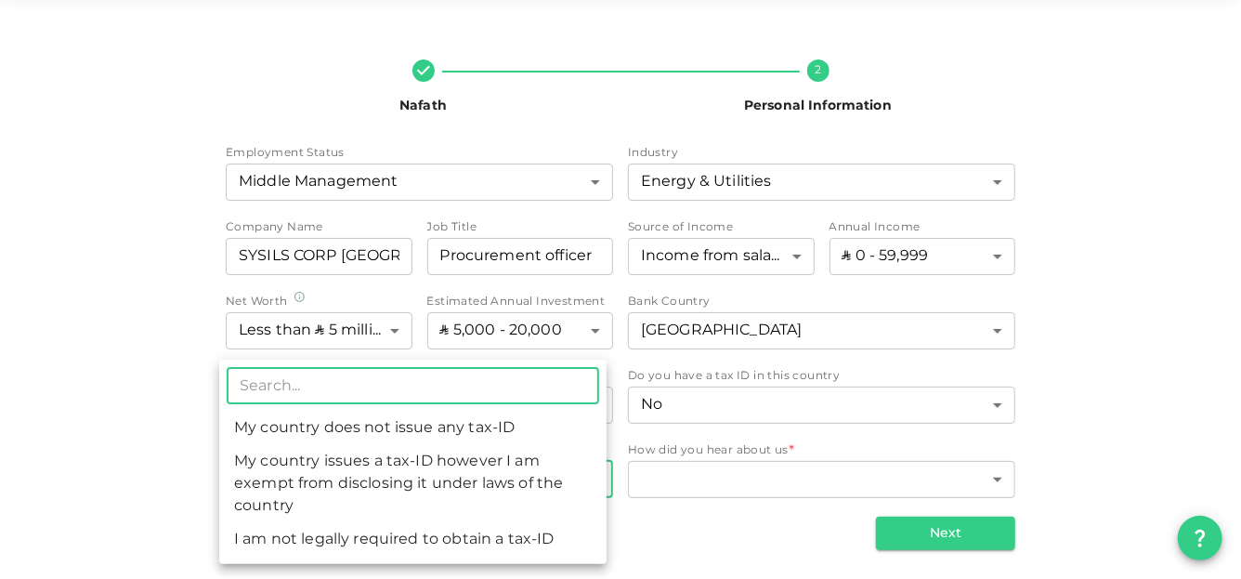
click at [590, 480] on body "KSA jawadsaleem2006@gmail.com Nafath 2 Personal Information Employment Status M…" at bounding box center [620, 289] width 1241 height 579
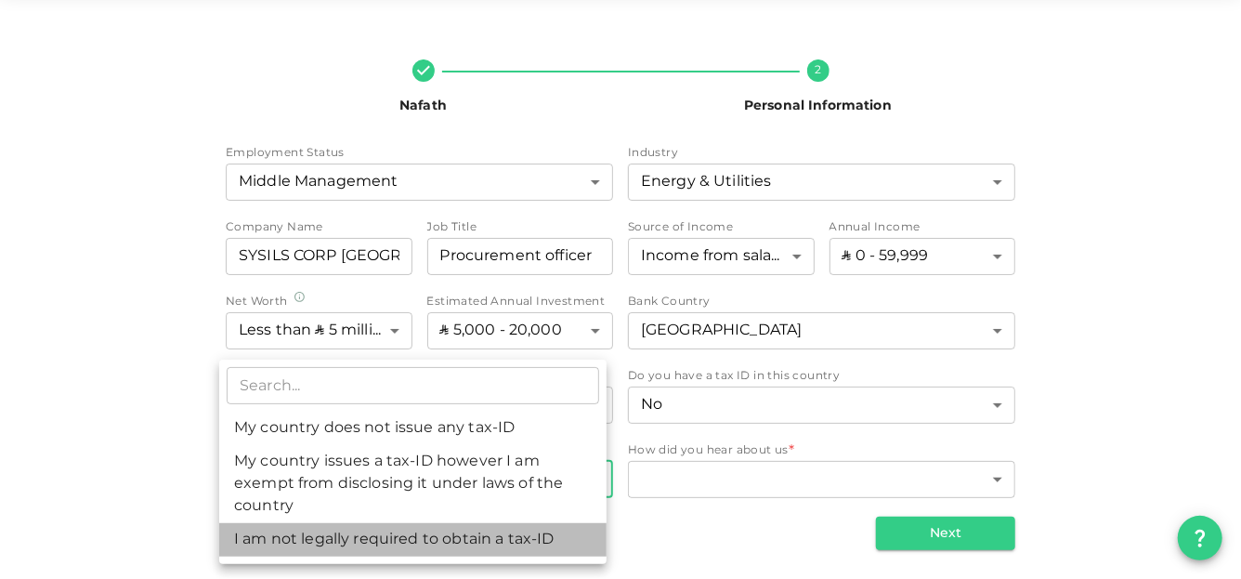
click at [501, 541] on li "I am not legally required to obtain a tax-ID" at bounding box center [412, 539] width 387 height 33
type input "3"
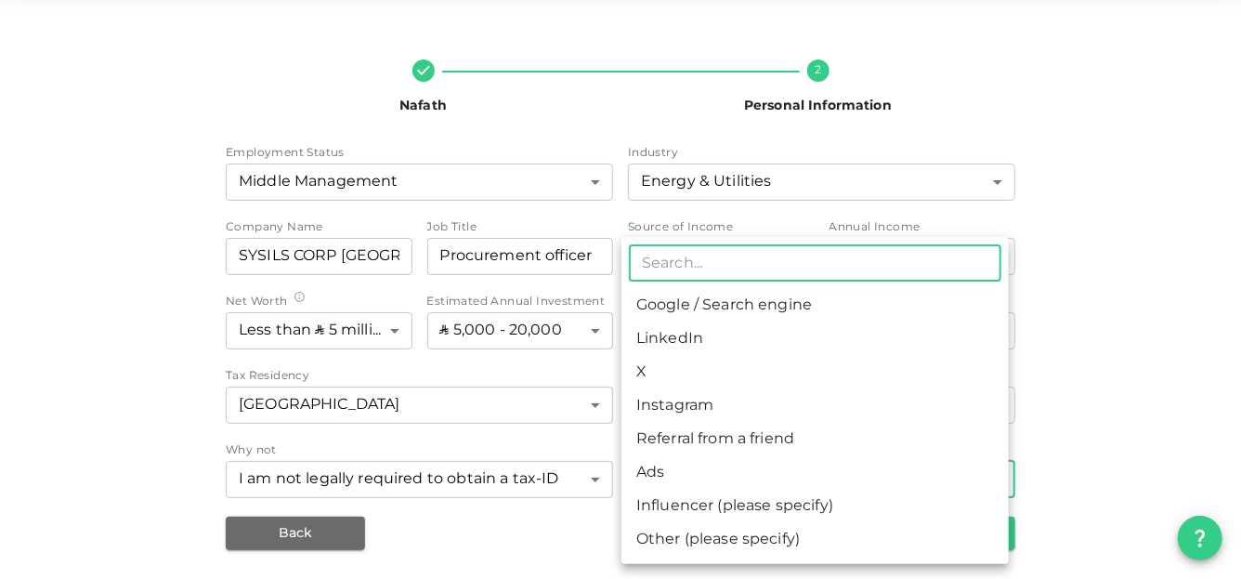
click at [724, 472] on body "KSA jawadsaleem2006@gmail.com Nafath 2 Personal Information Employment Status M…" at bounding box center [620, 289] width 1241 height 579
click at [745, 299] on li "Google / Search engine" at bounding box center [814, 305] width 387 height 33
type input "1"
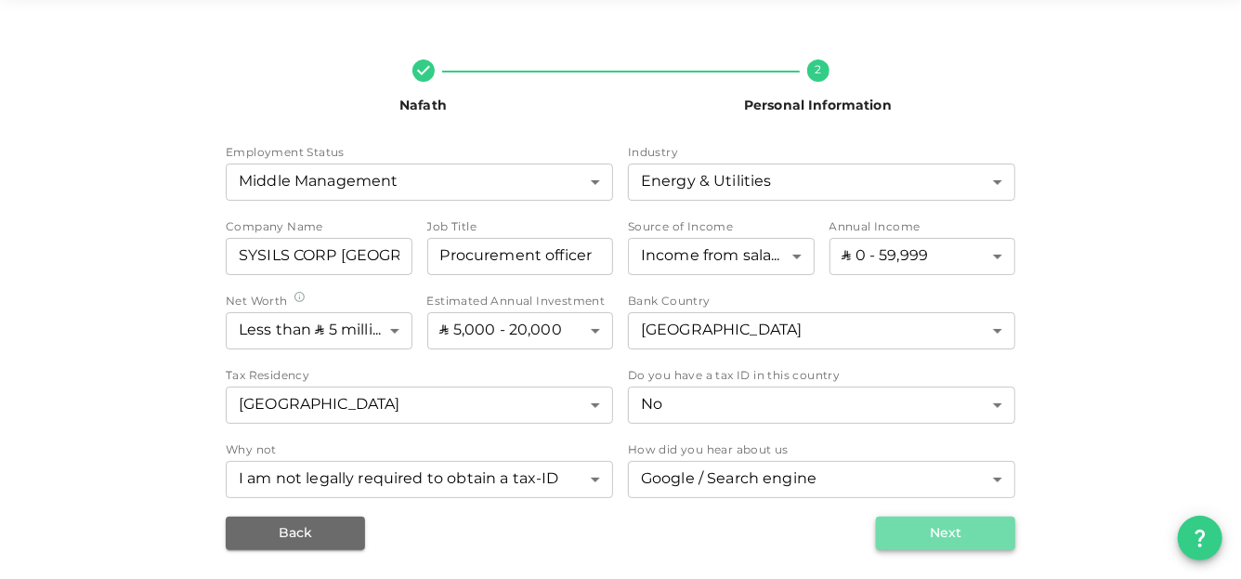
click at [953, 534] on button "Next" at bounding box center [945, 532] width 139 height 33
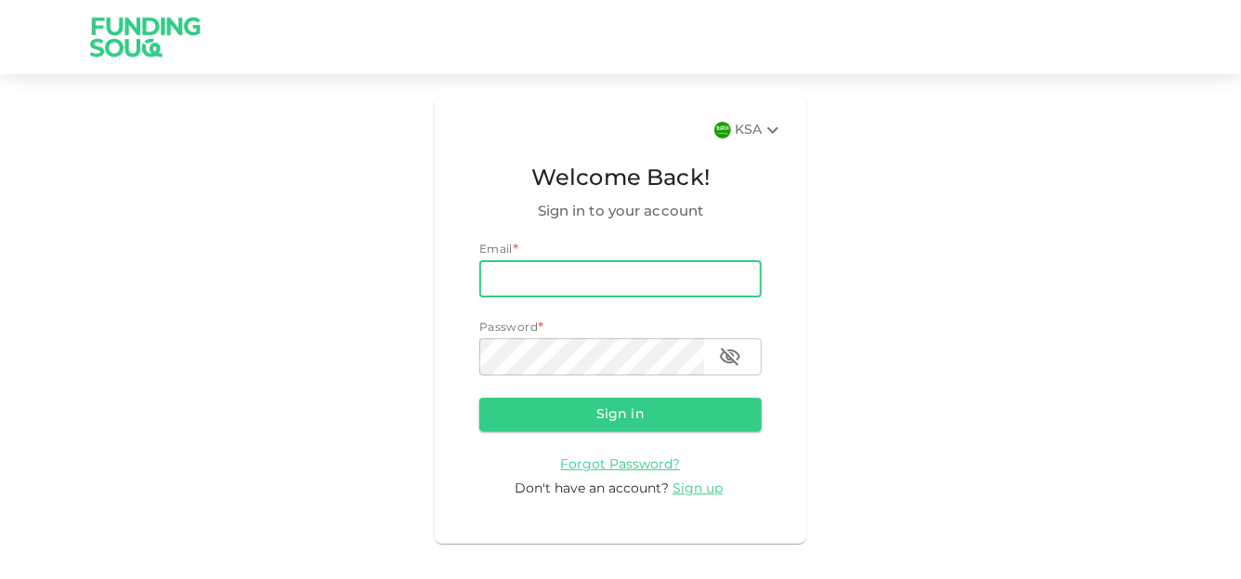
click at [609, 281] on input "email" at bounding box center [620, 278] width 282 height 37
type input "jawadsaleem2006@gmail.com"
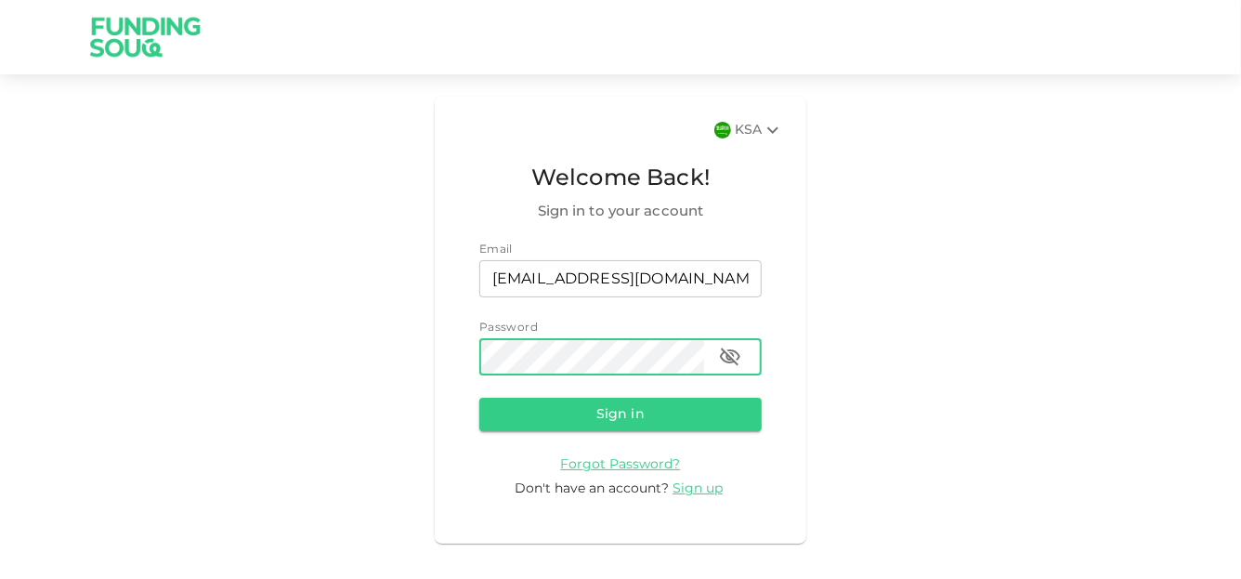
click at [479, 398] on button "Sign in" at bounding box center [620, 414] width 282 height 33
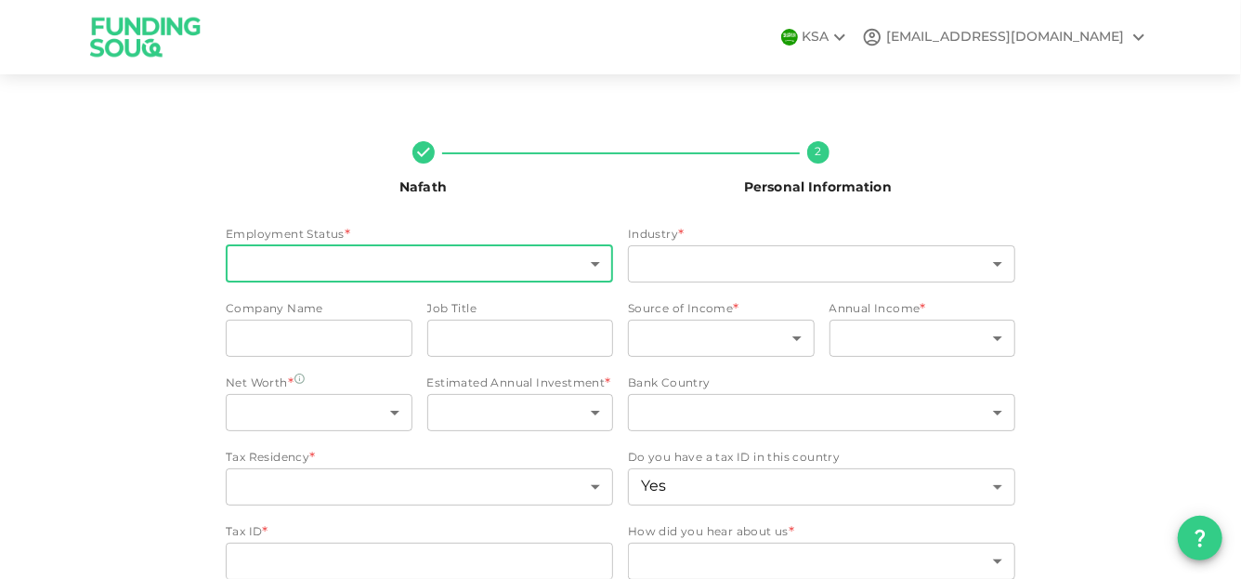
click at [518, 273] on body "KSA jawadsaleem2006@gmail.com Nafath 2 Personal Information Employment Status *…" at bounding box center [620, 289] width 1241 height 579
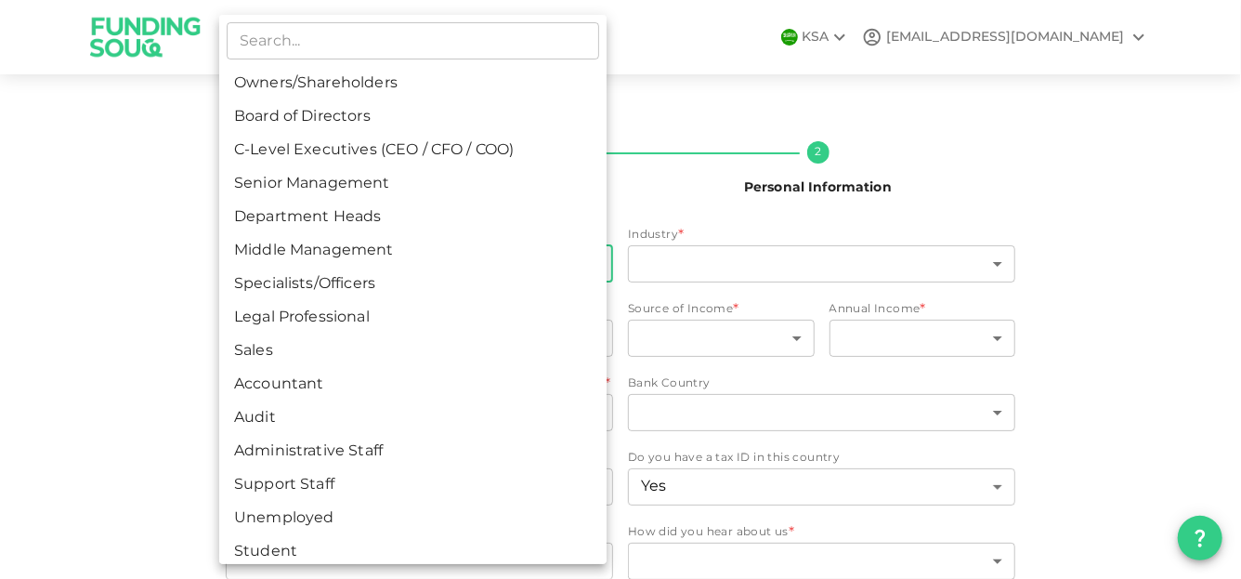
click at [684, 197] on div at bounding box center [620, 289] width 1241 height 579
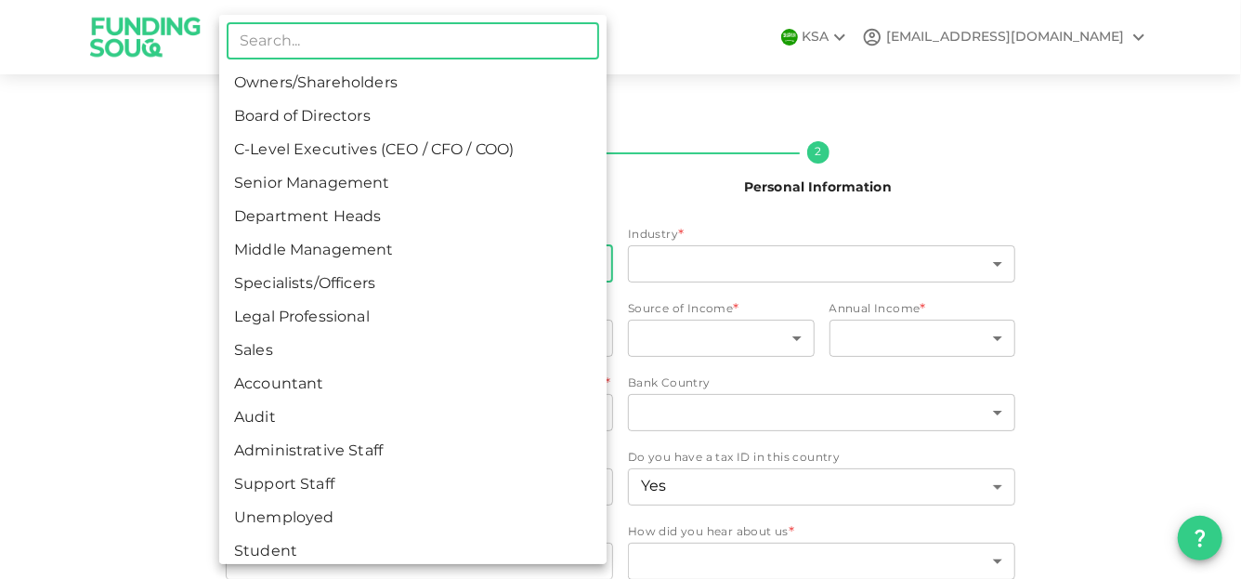
click at [583, 267] on body "KSA jawadsaleem2006@gmail.com Nafath 2 Personal Information Employment Status *…" at bounding box center [620, 289] width 1241 height 579
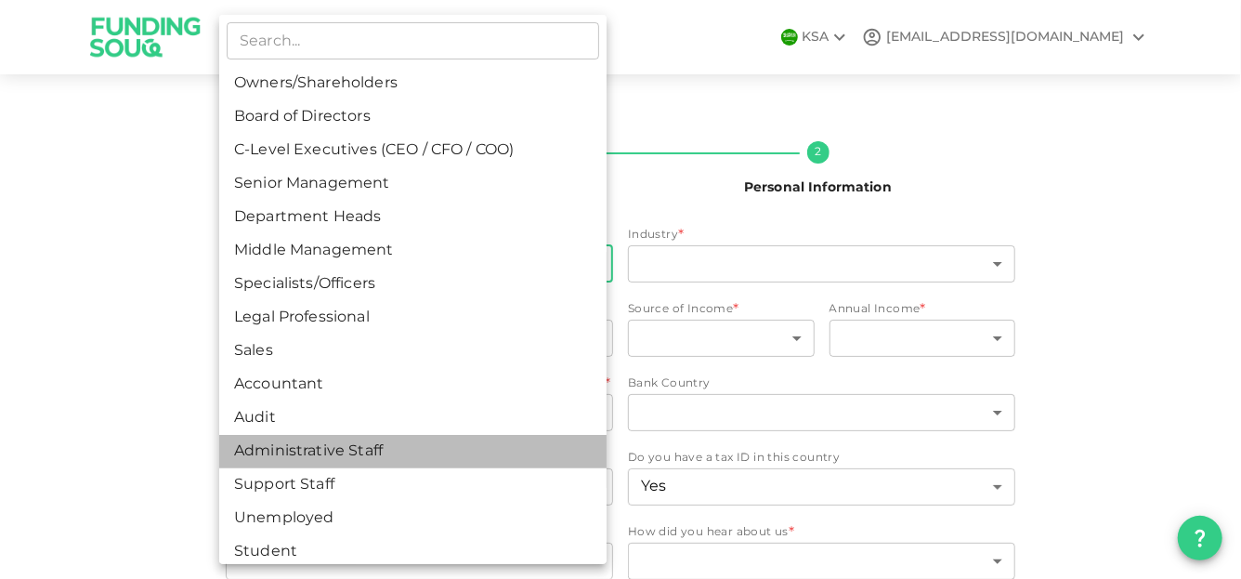
click at [416, 441] on li "Administrative Staff" at bounding box center [412, 451] width 387 height 33
type input "12"
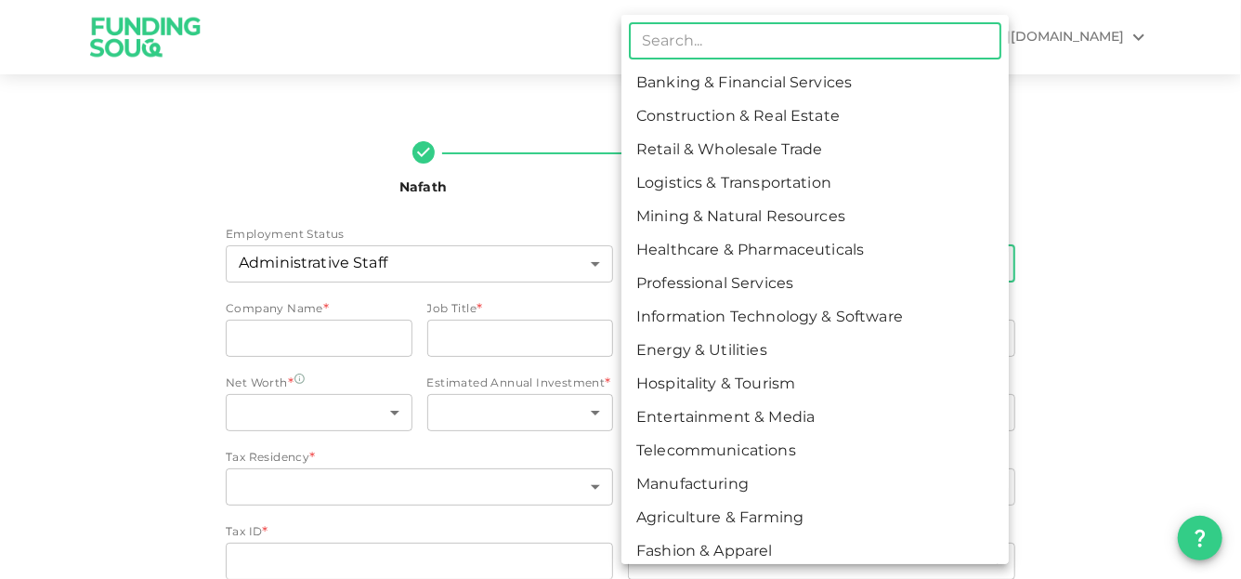
click at [686, 272] on body "KSA jawadsaleem2006@gmail.com Nafath 2 Personal Information Employment Status A…" at bounding box center [620, 289] width 1241 height 579
click at [685, 348] on li "Energy & Utilities" at bounding box center [814, 350] width 387 height 33
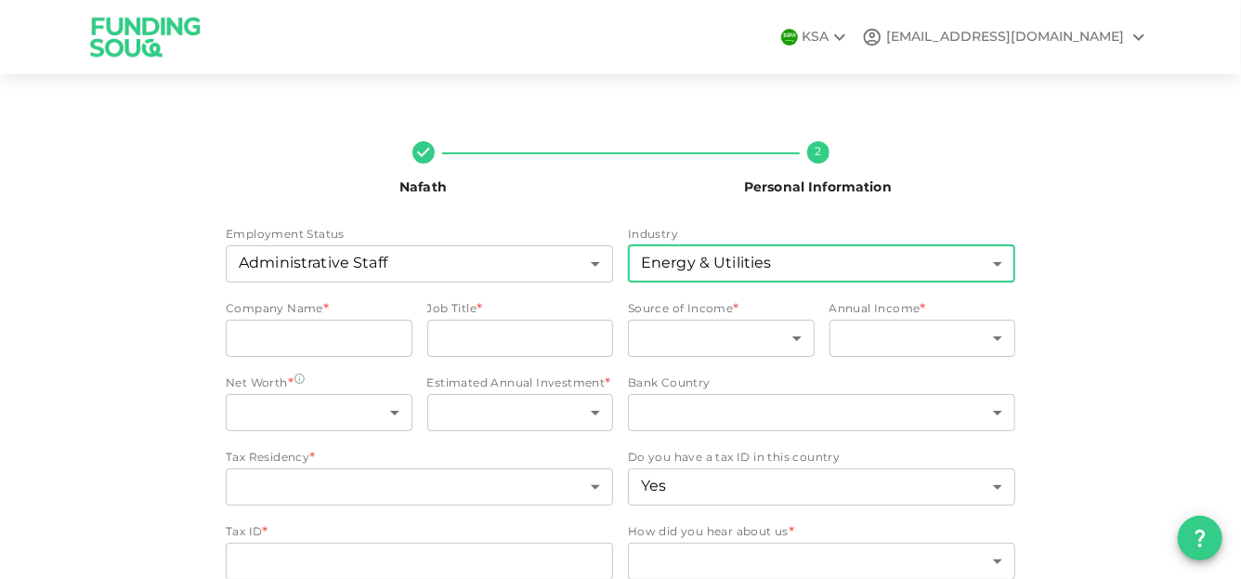
type input "9"
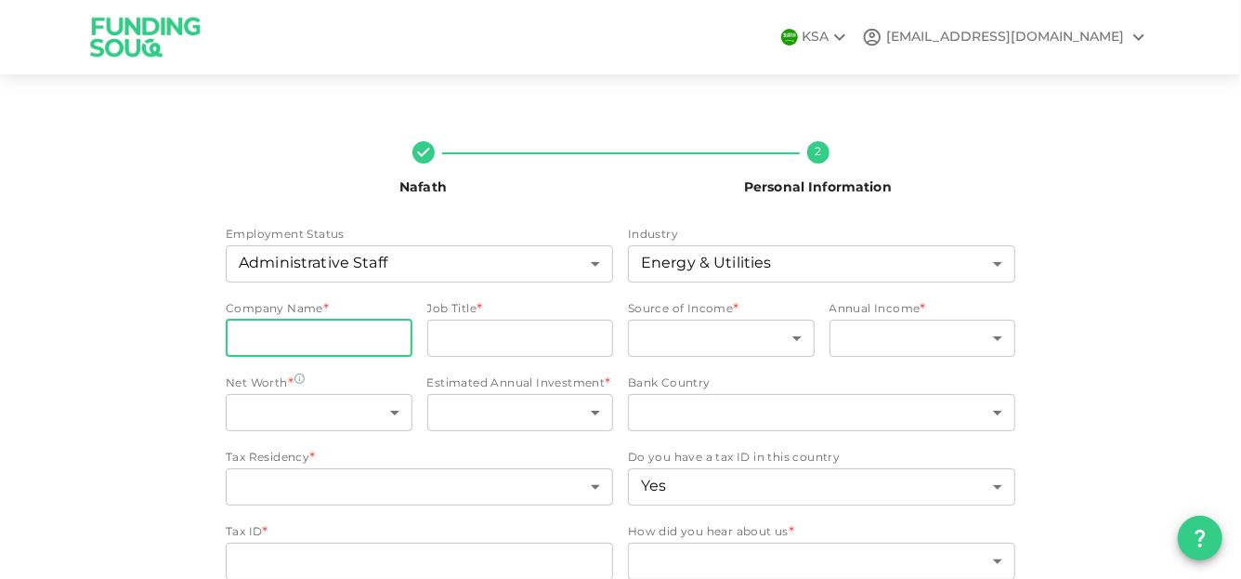
click at [293, 347] on input "companyName" at bounding box center [319, 338] width 187 height 37
type input "SYSILS CORP ARABIA"
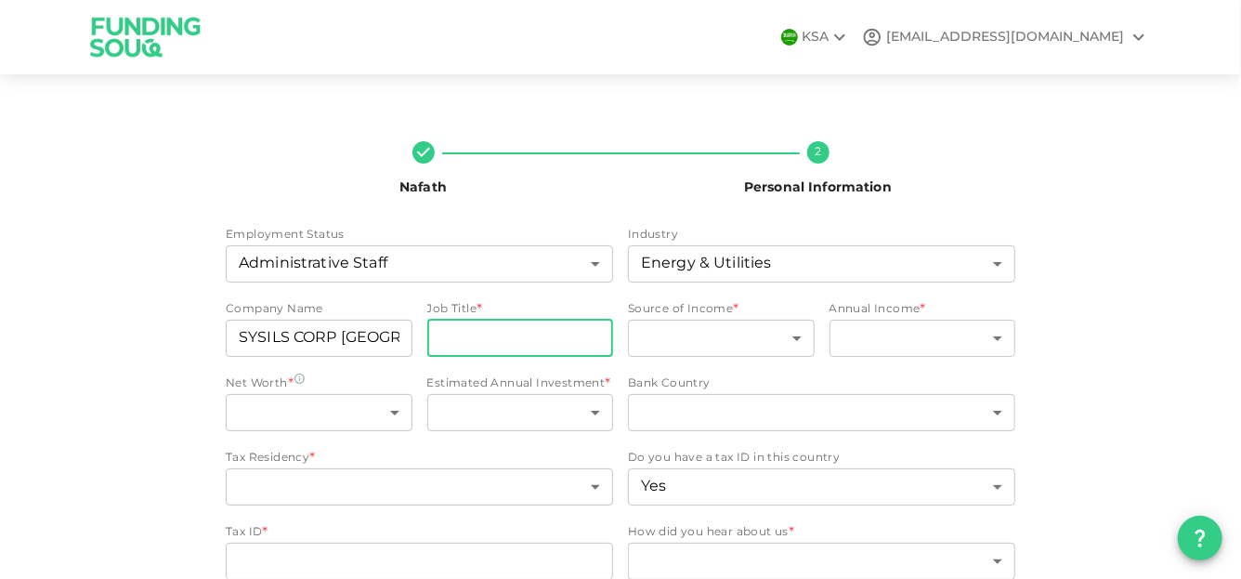
click at [435, 339] on input "jobTitle" at bounding box center [520, 338] width 187 height 37
type input "Procurement officer"
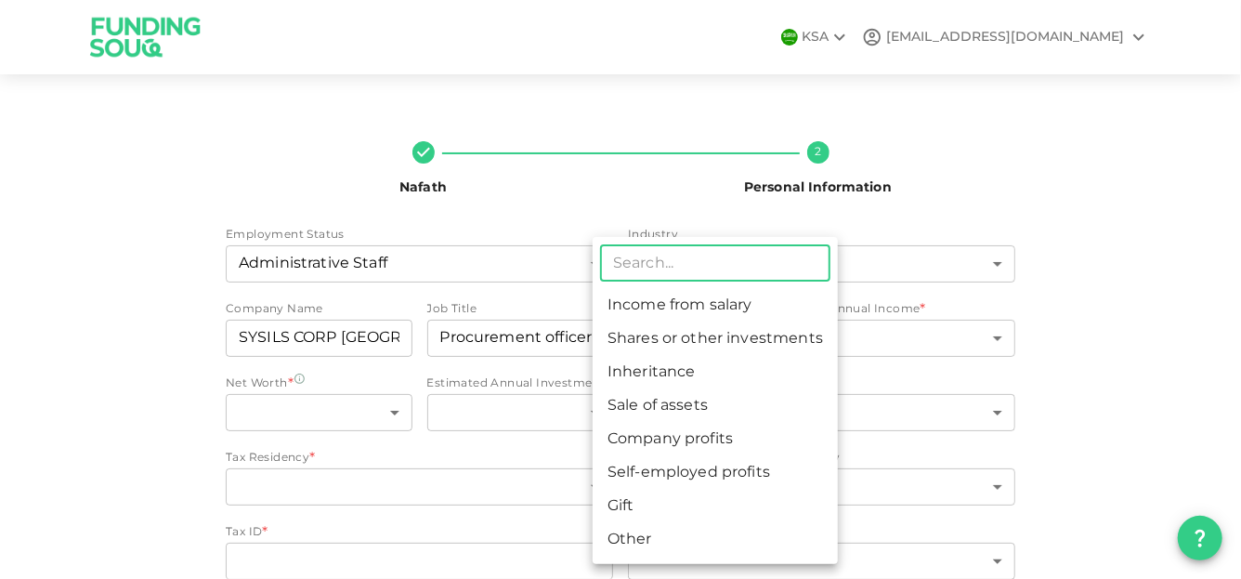
click at [708, 343] on body "KSA jawadsaleem2006@gmail.com Nafath 2 Personal Information Employment Status A…" at bounding box center [620, 289] width 1241 height 579
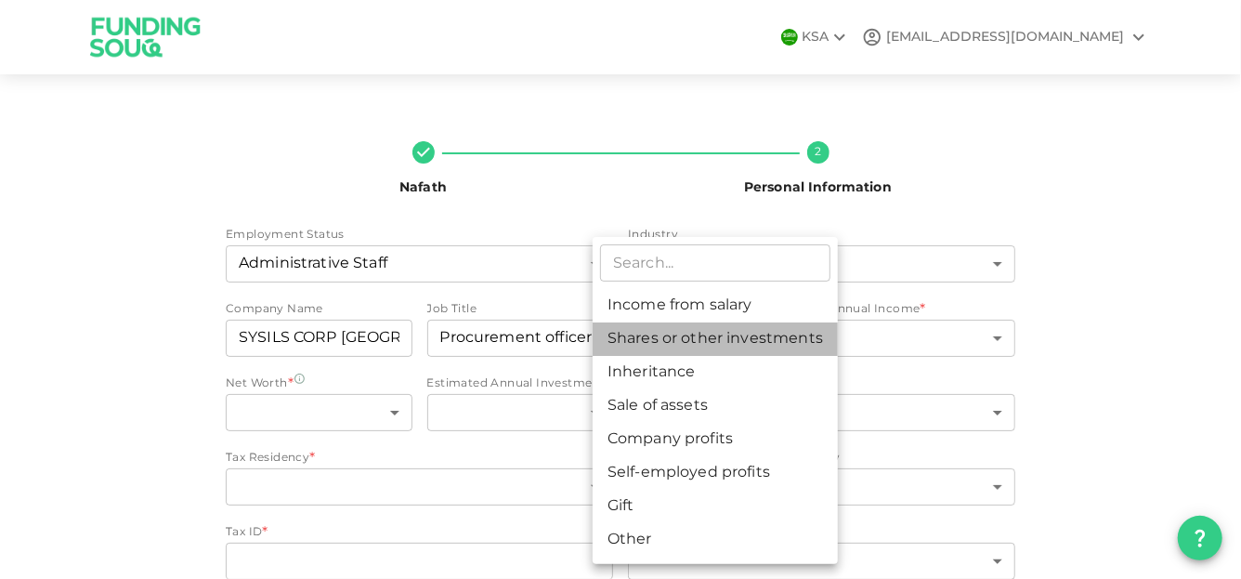
click at [732, 322] on li "Shares or other investments" at bounding box center [715, 338] width 245 height 33
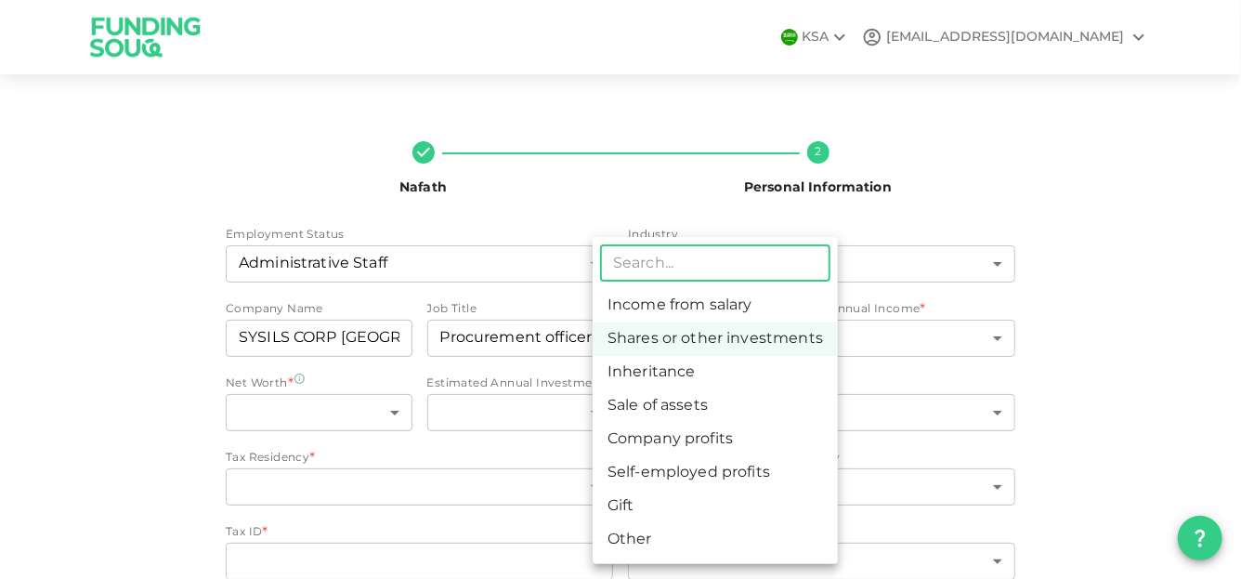
click at [718, 333] on body "KSA jawadsaleem2006@gmail.com Nafath 2 Personal Information Employment Status A…" at bounding box center [620, 289] width 1241 height 579
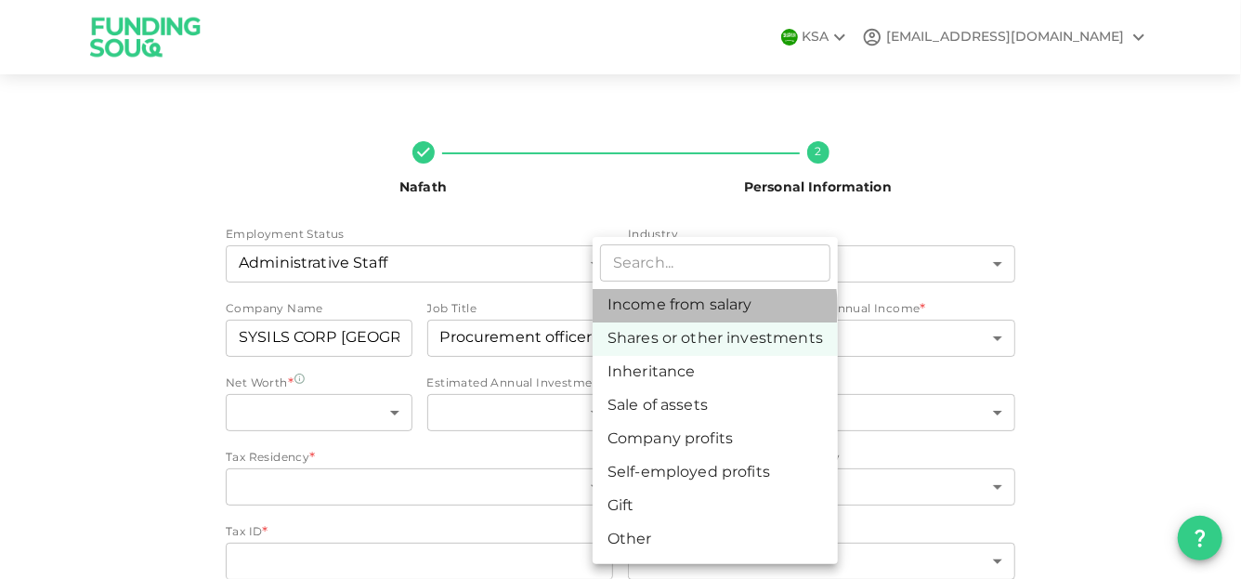
click at [707, 307] on li "Income from salary" at bounding box center [715, 305] width 245 height 33
type input "1"
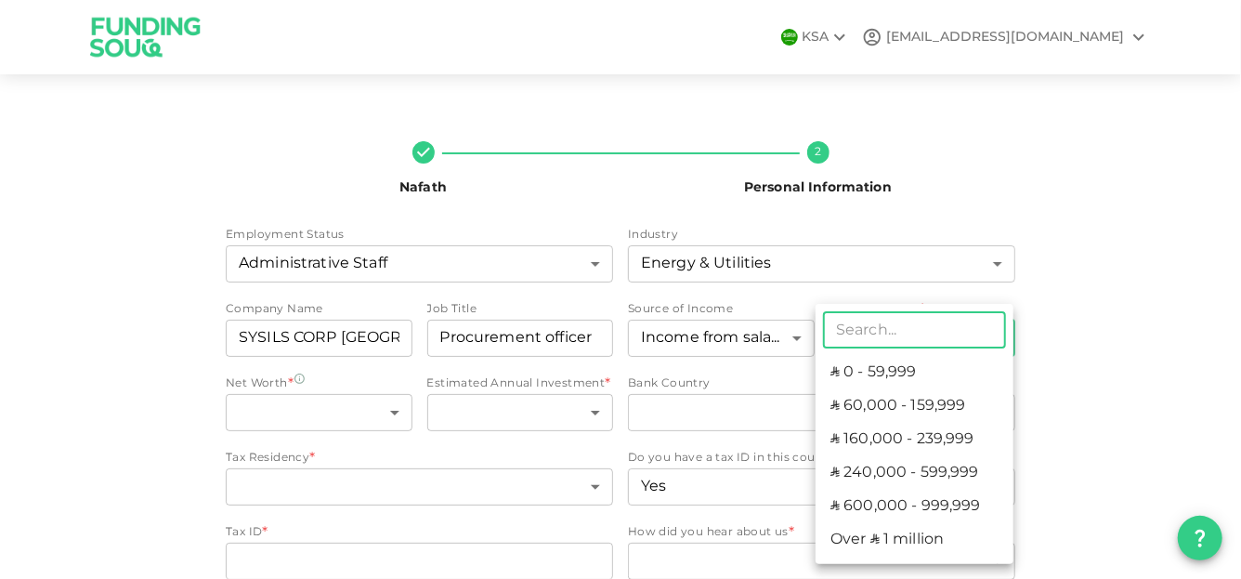
click at [881, 330] on body "KSA jawadsaleem2006@gmail.com Nafath 2 Personal Information Employment Status A…" at bounding box center [620, 289] width 1241 height 579
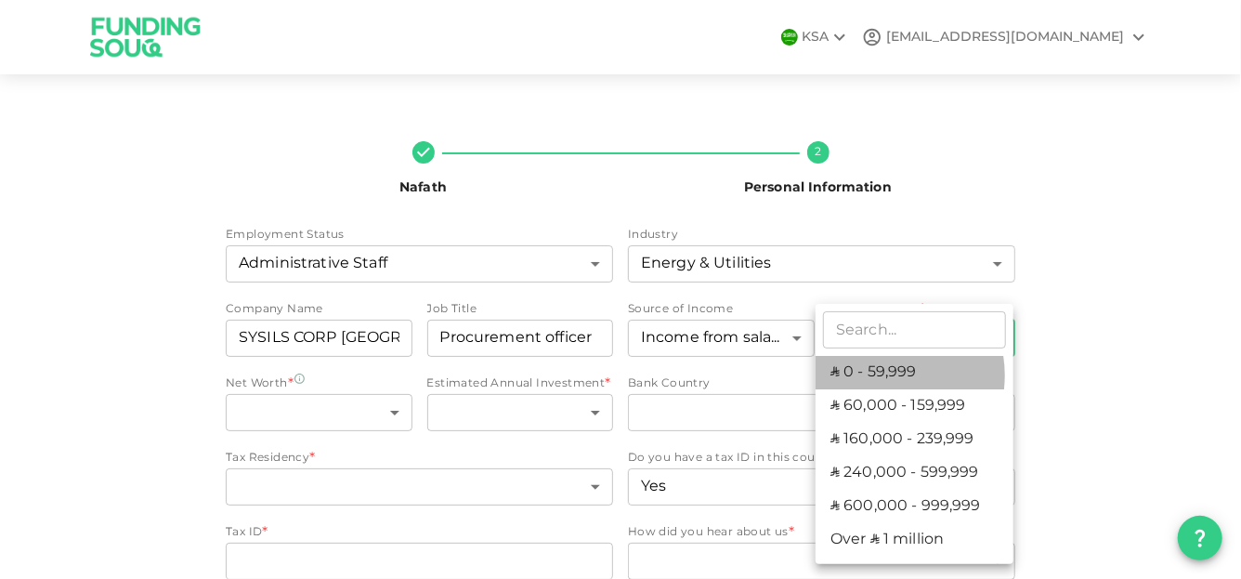
click at [878, 375] on li "ʢ 0 - 59,999" at bounding box center [914, 372] width 198 height 33
type input "1"
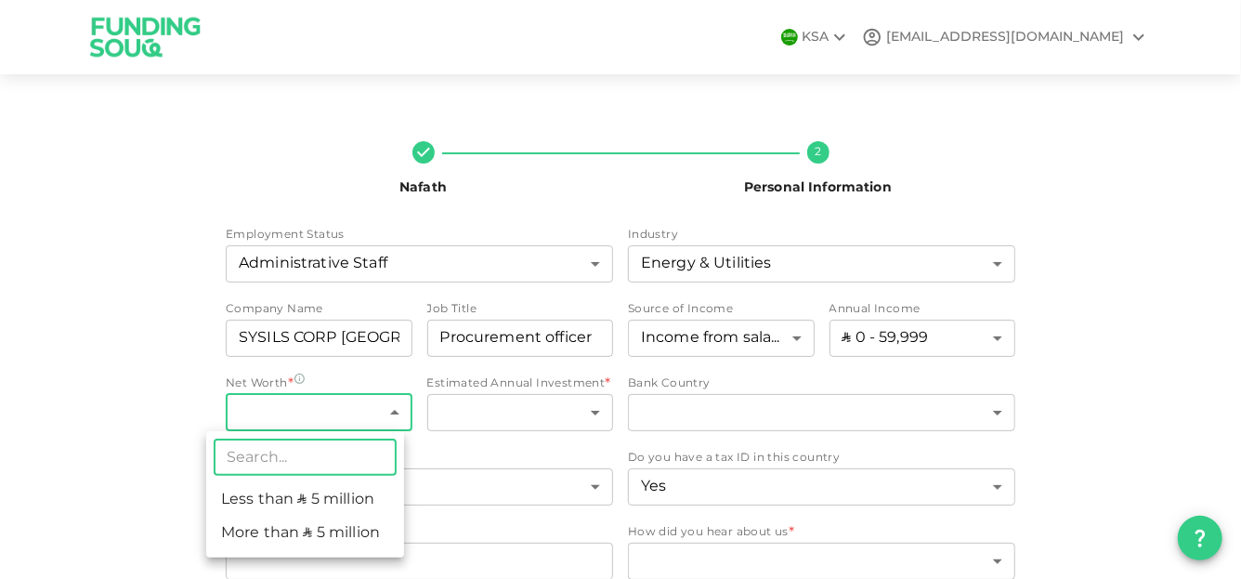
click at [390, 410] on body "KSA jawadsaleem2006@gmail.com Nafath 2 Personal Information Employment Status A…" at bounding box center [620, 289] width 1241 height 579
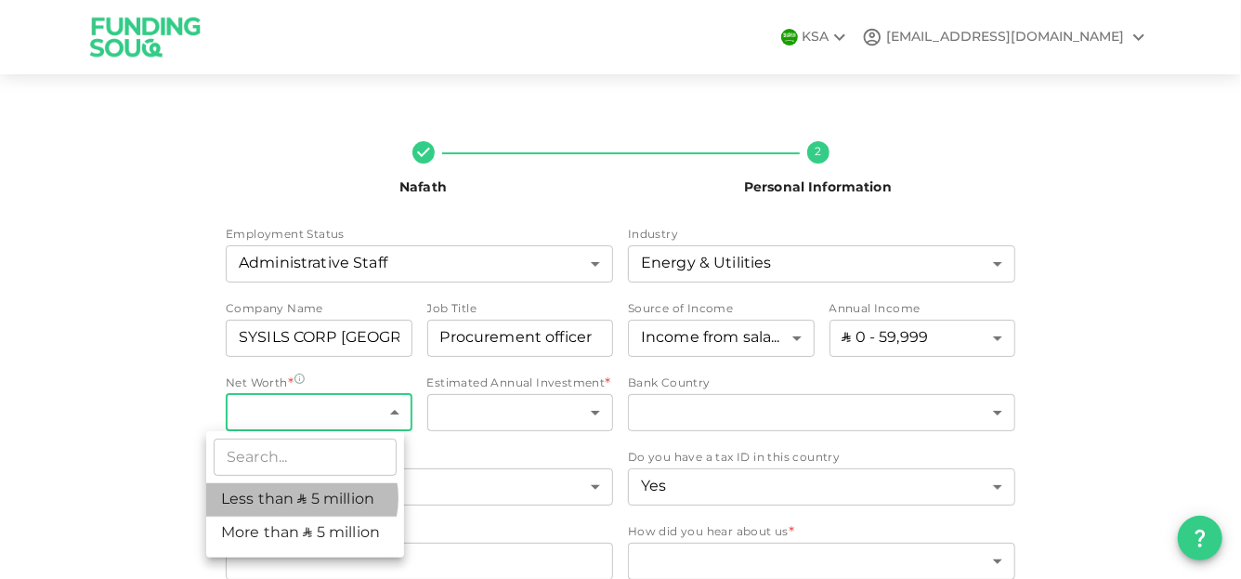
click at [301, 498] on li "Less than ʢ 5 million" at bounding box center [305, 499] width 198 height 33
type input "1"
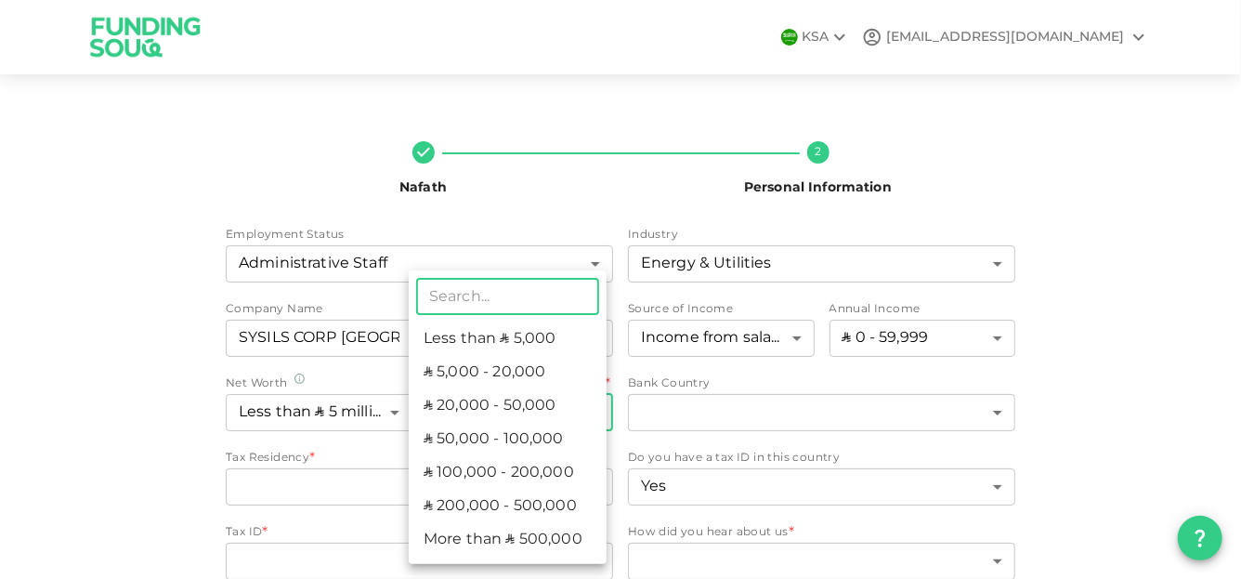
click at [560, 407] on body "KSA jawadsaleem2006@gmail.com Nafath 2 Personal Information Employment Status A…" at bounding box center [620, 289] width 1241 height 579
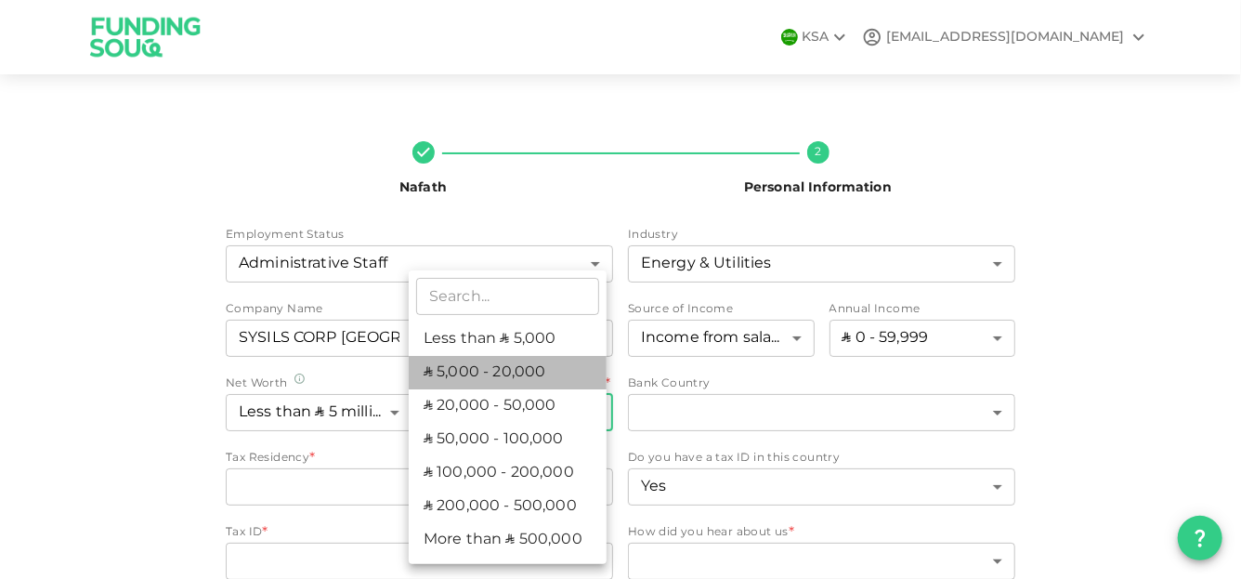
click at [530, 365] on li "ʢ 5,000 - 20,000" at bounding box center [508, 372] width 198 height 33
type input "2"
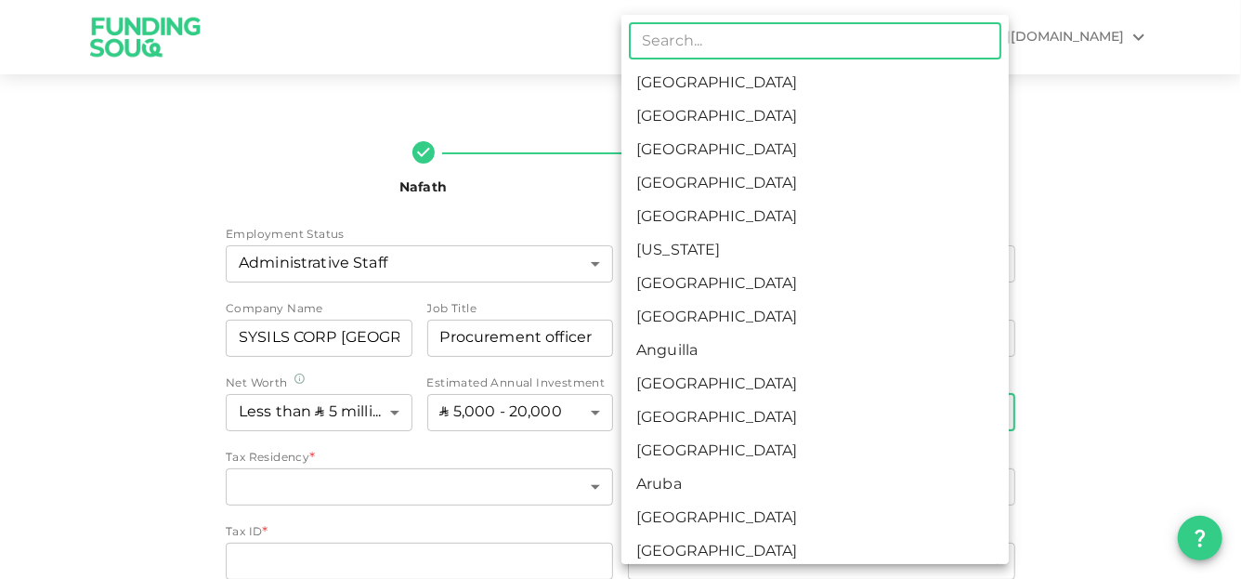
click at [802, 410] on body "KSA jawadsaleem2006@gmail.com Nafath 2 Personal Information Employment Status A…" at bounding box center [620, 289] width 1241 height 579
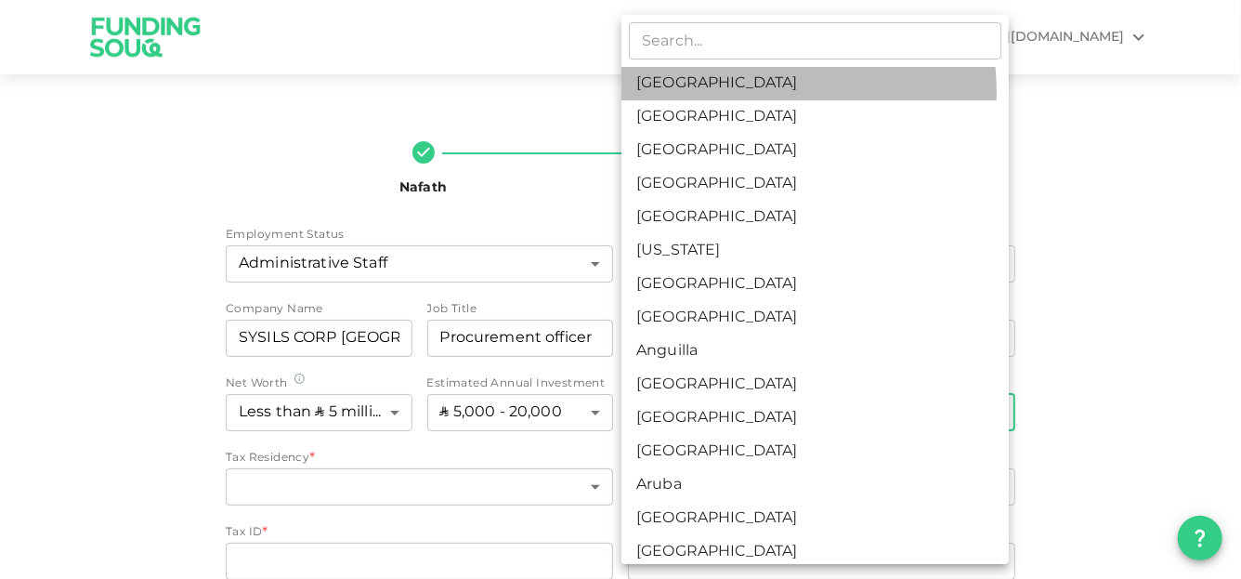
click at [734, 92] on li "Saudi Arabia" at bounding box center [814, 83] width 387 height 33
type input "1"
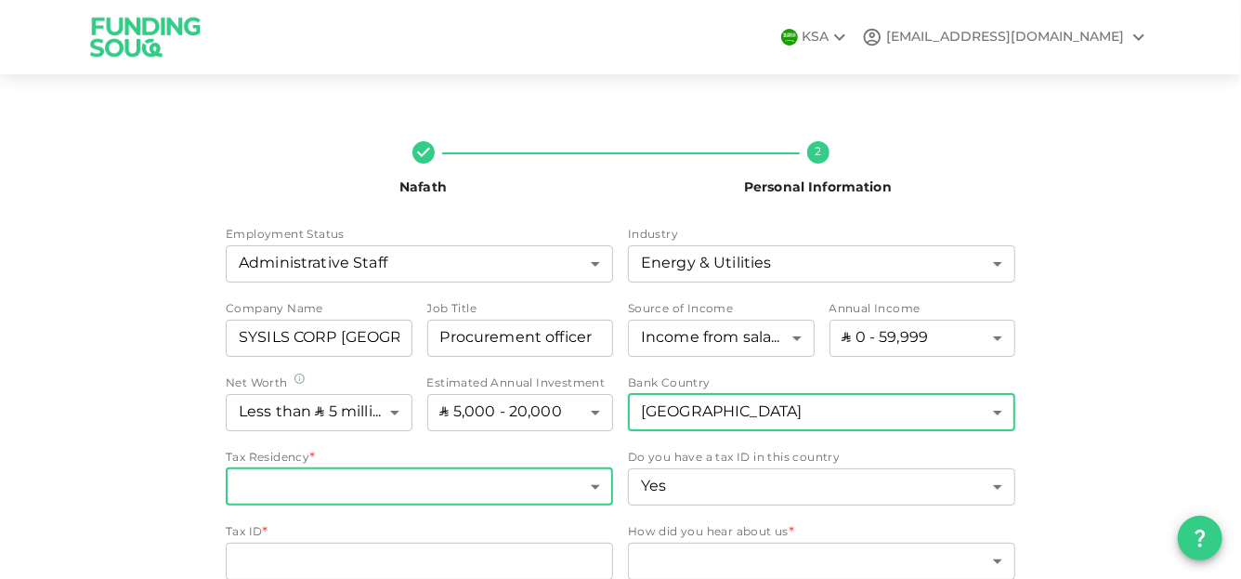
scroll to position [82, 0]
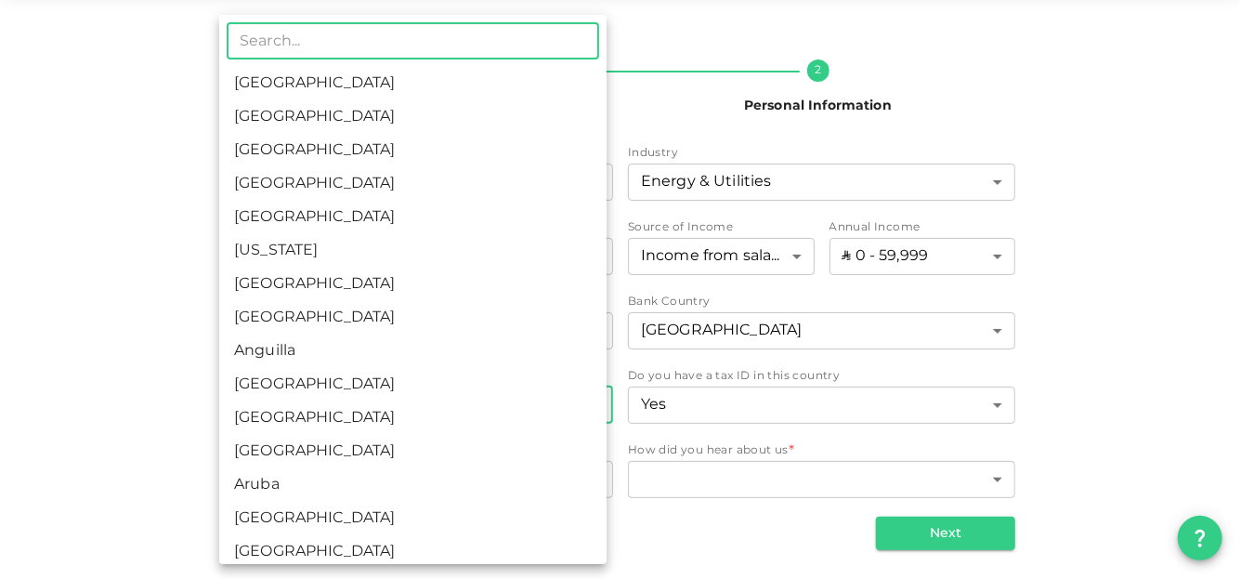
click at [499, 405] on body "KSA jawadsaleem2006@gmail.com Nafath 2 Personal Information Employment Status A…" at bounding box center [620, 289] width 1241 height 579
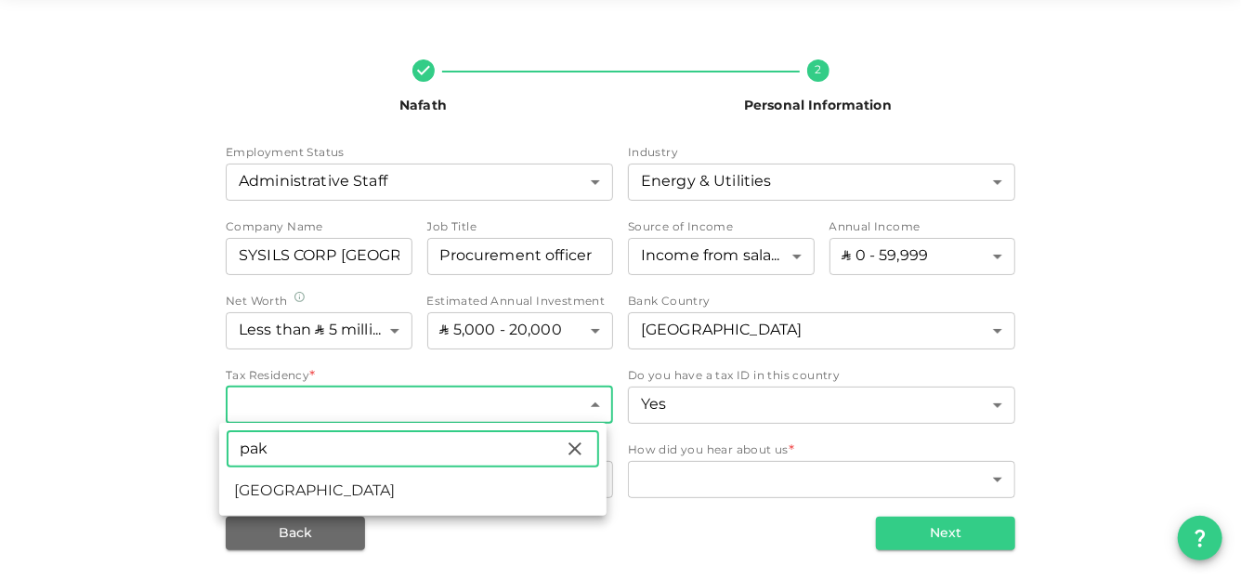
type input "pak"
click at [292, 495] on li "Pakistan" at bounding box center [412, 491] width 387 height 33
type input "149"
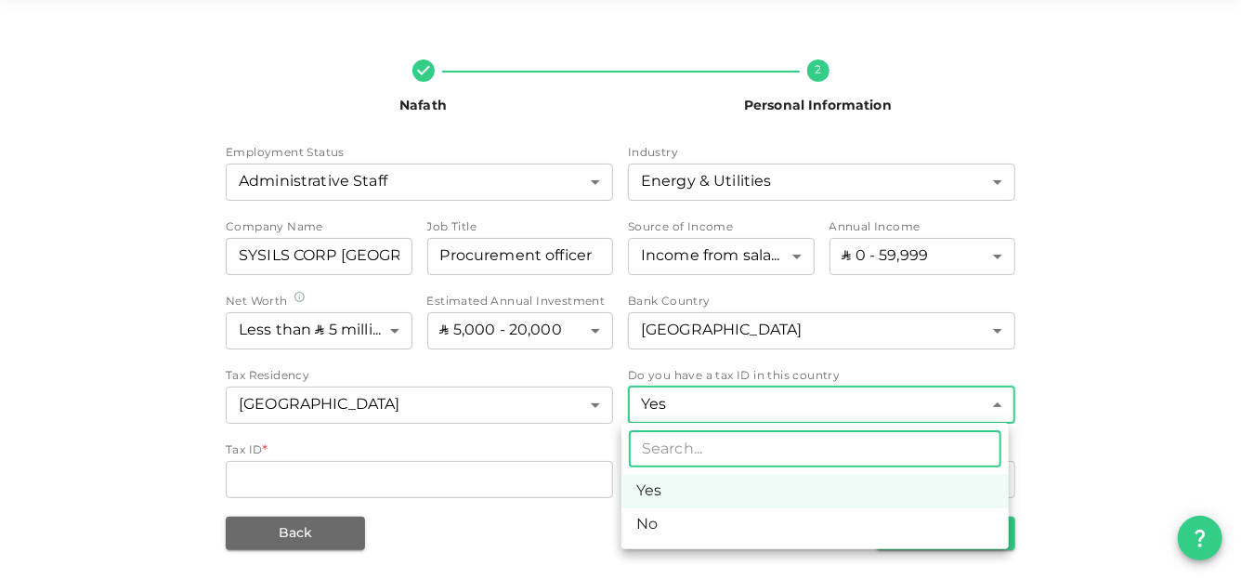
click at [738, 399] on body "KSA jawadsaleem2006@gmail.com Nafath 2 Personal Information Employment Status A…" at bounding box center [620, 289] width 1241 height 579
click at [659, 526] on li "No" at bounding box center [814, 524] width 387 height 33
type input "false"
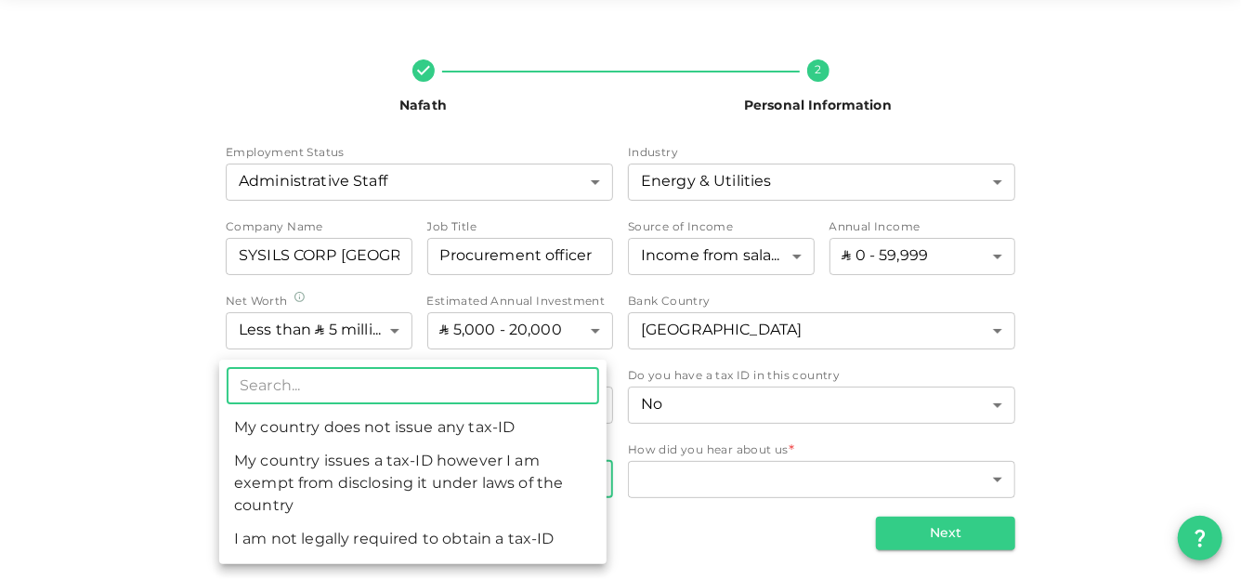
click at [494, 487] on body "KSA jawadsaleem2006@gmail.com Nafath 2 Personal Information Employment Status A…" at bounding box center [620, 289] width 1241 height 579
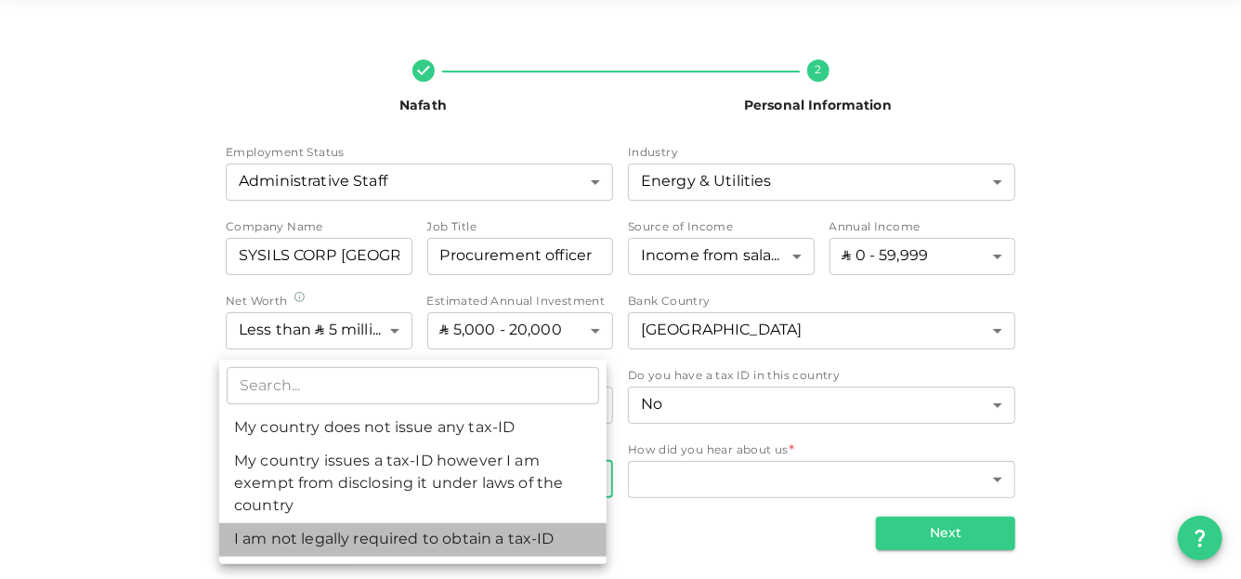
click at [450, 537] on li "I am not legally required to obtain a tax-ID" at bounding box center [412, 539] width 387 height 33
type input "3"
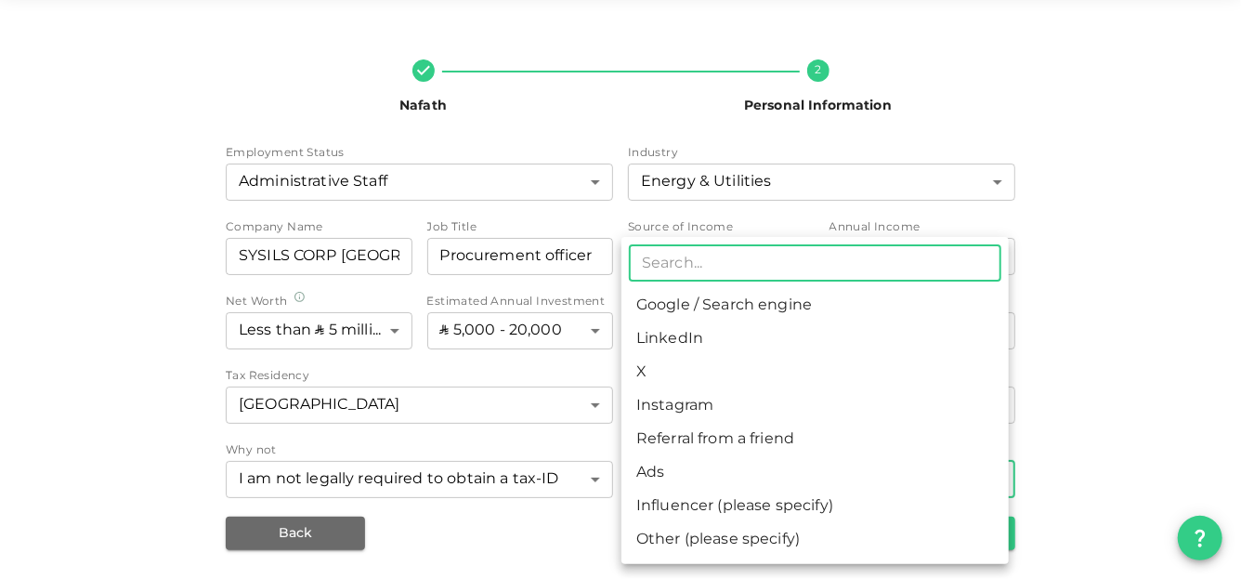
click at [730, 466] on body "KSA jawadsaleem2006@gmail.com Nafath 2 Personal Information Employment Status A…" at bounding box center [620, 289] width 1241 height 579
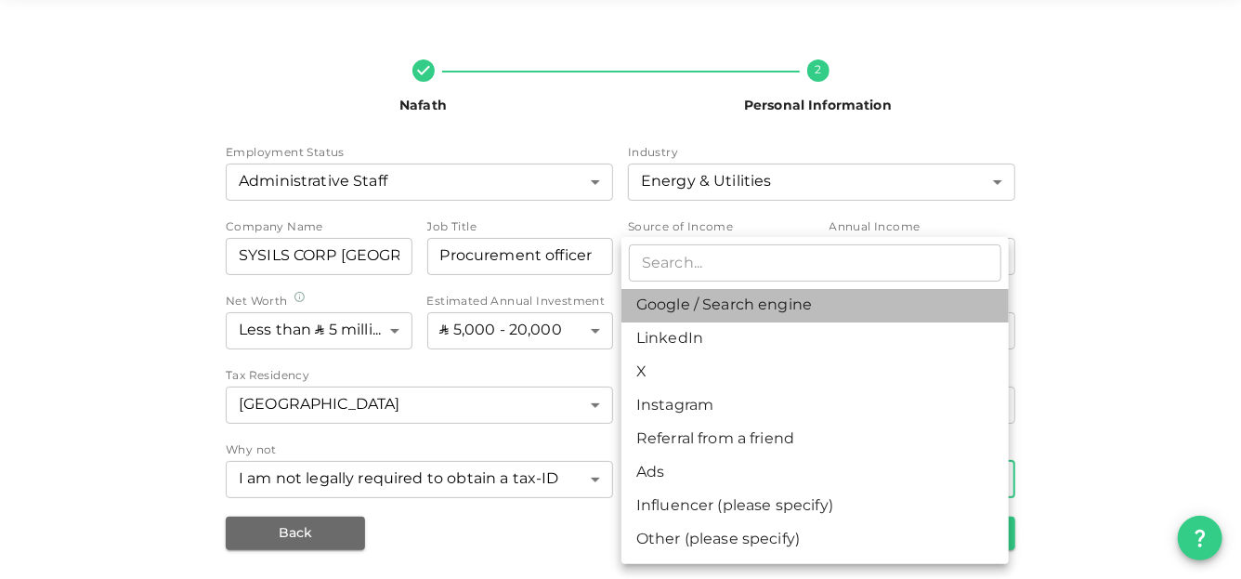
click at [706, 299] on li "Google / Search engine" at bounding box center [814, 305] width 387 height 33
type input "1"
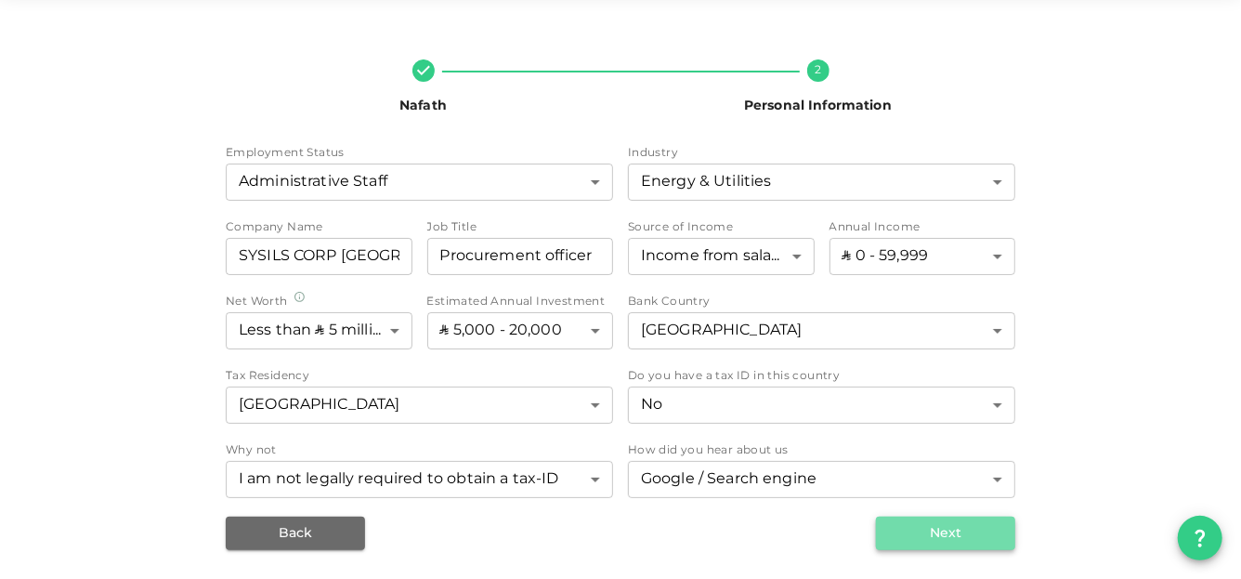
click at [930, 534] on button "Next" at bounding box center [945, 532] width 139 height 33
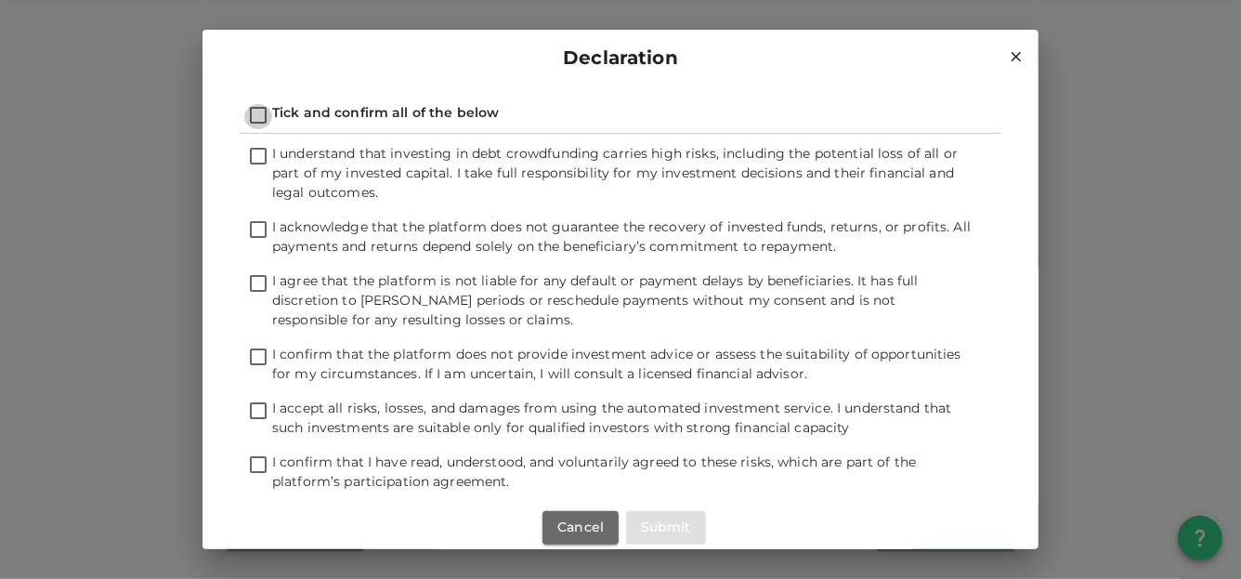
click at [261, 118] on input "Tick and confirm all of the below" at bounding box center [258, 116] width 28 height 25
checkbox input "true"
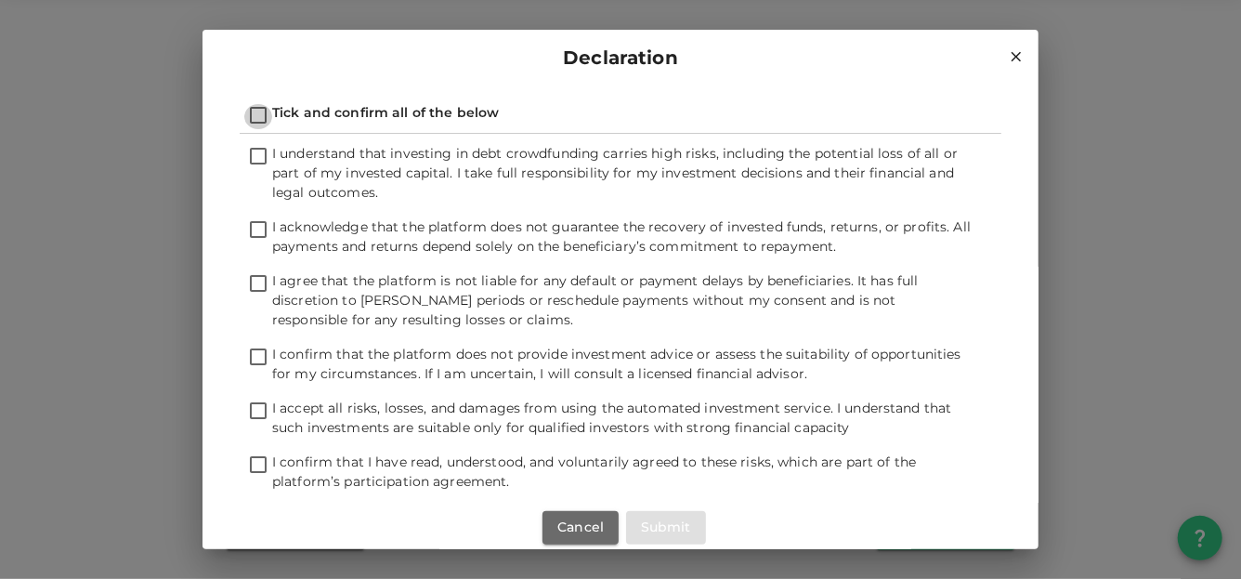
checkbox input "true"
click at [659, 519] on button "Submit" at bounding box center [666, 527] width 80 height 33
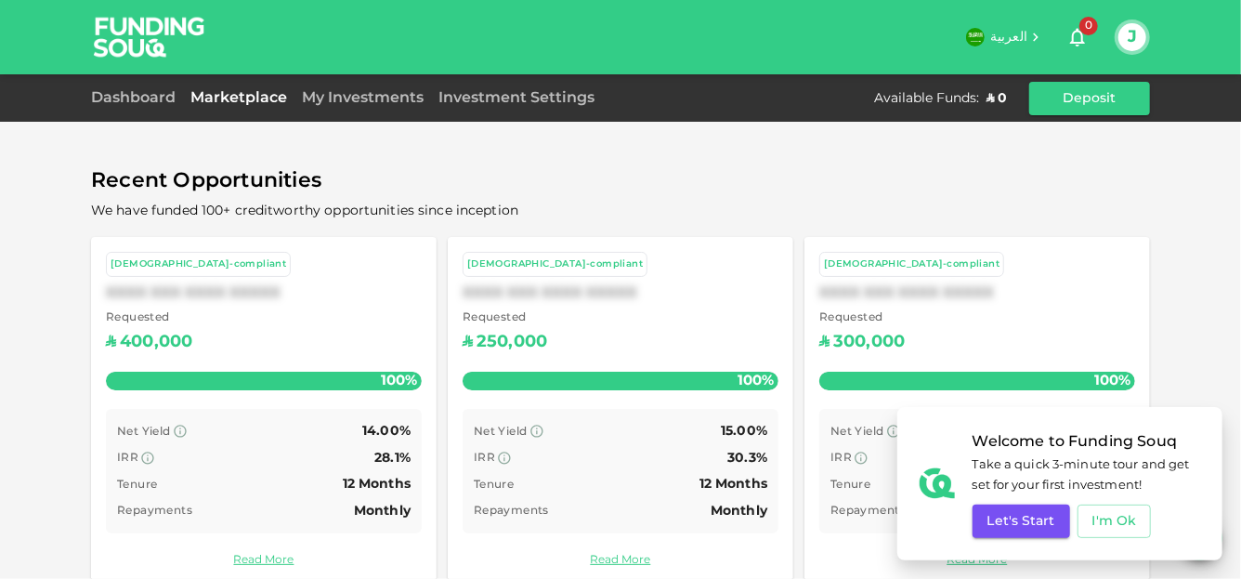
scroll to position [654, 0]
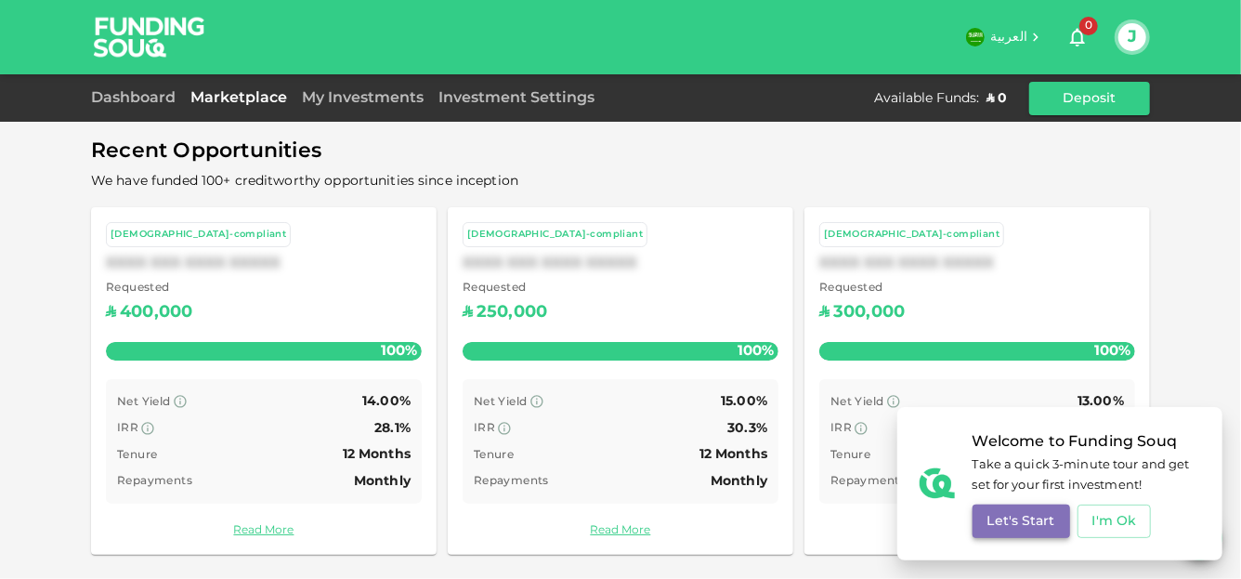
click at [1039, 527] on button "Let's Start" at bounding box center [1021, 520] width 98 height 33
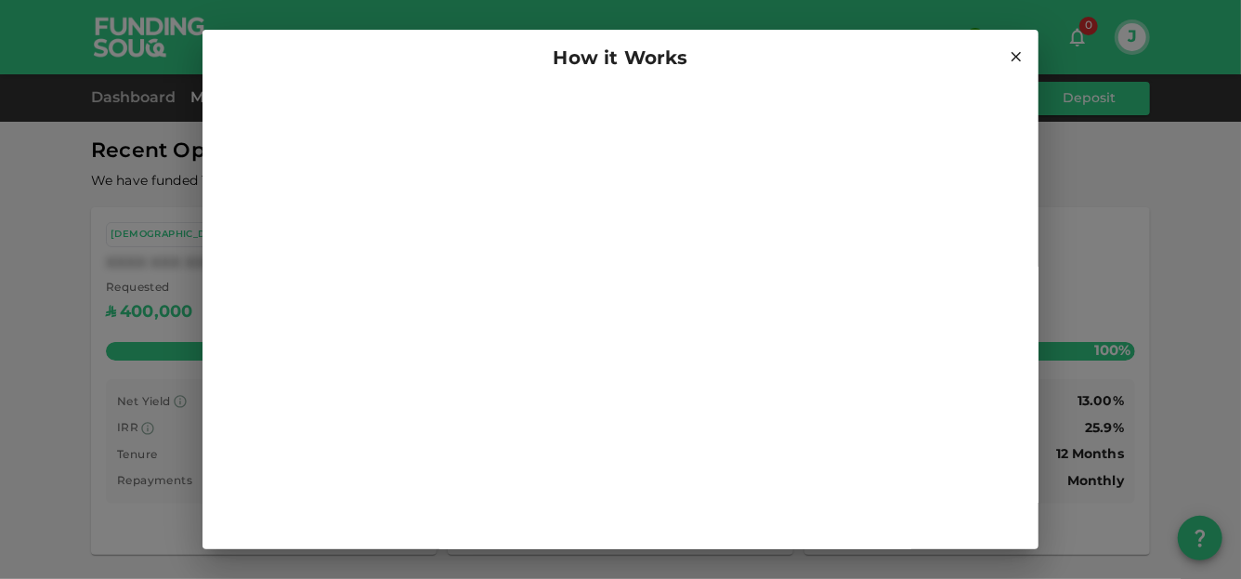
click at [1008, 59] on icon at bounding box center [1016, 56] width 17 height 17
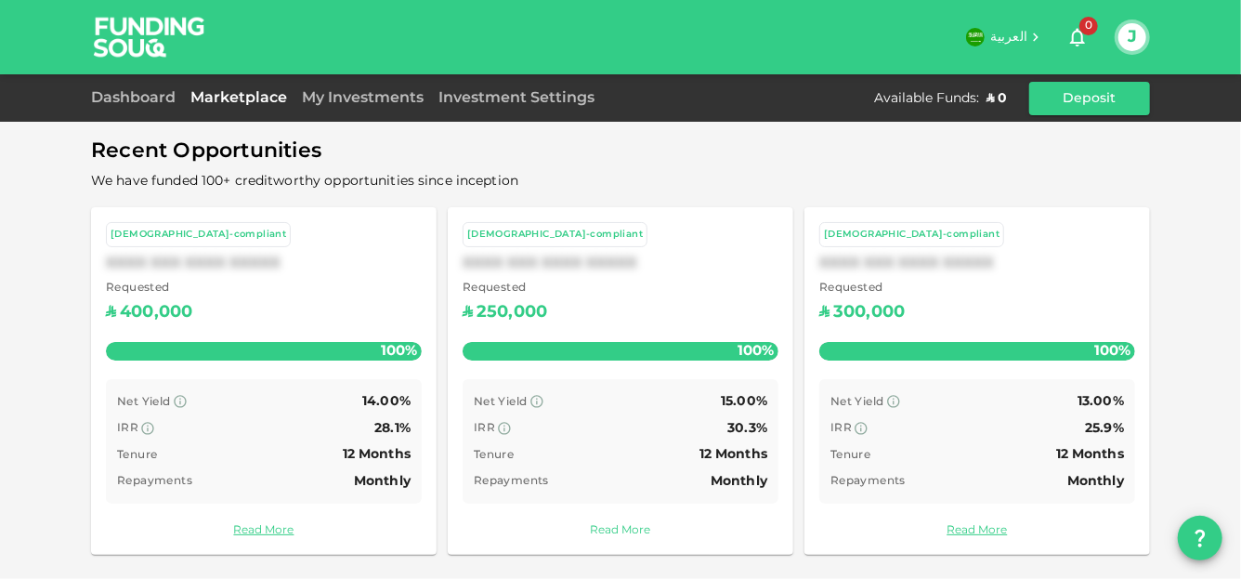
click at [624, 532] on link "Read More" at bounding box center [621, 531] width 316 height 18
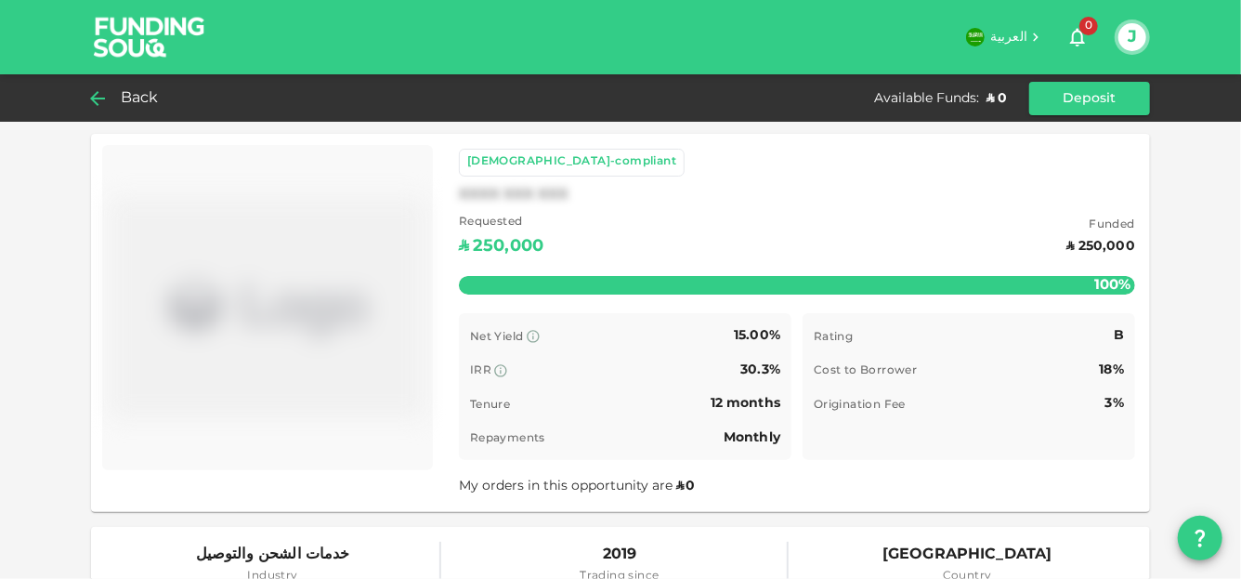
click at [126, 98] on span "Back" at bounding box center [140, 98] width 38 height 26
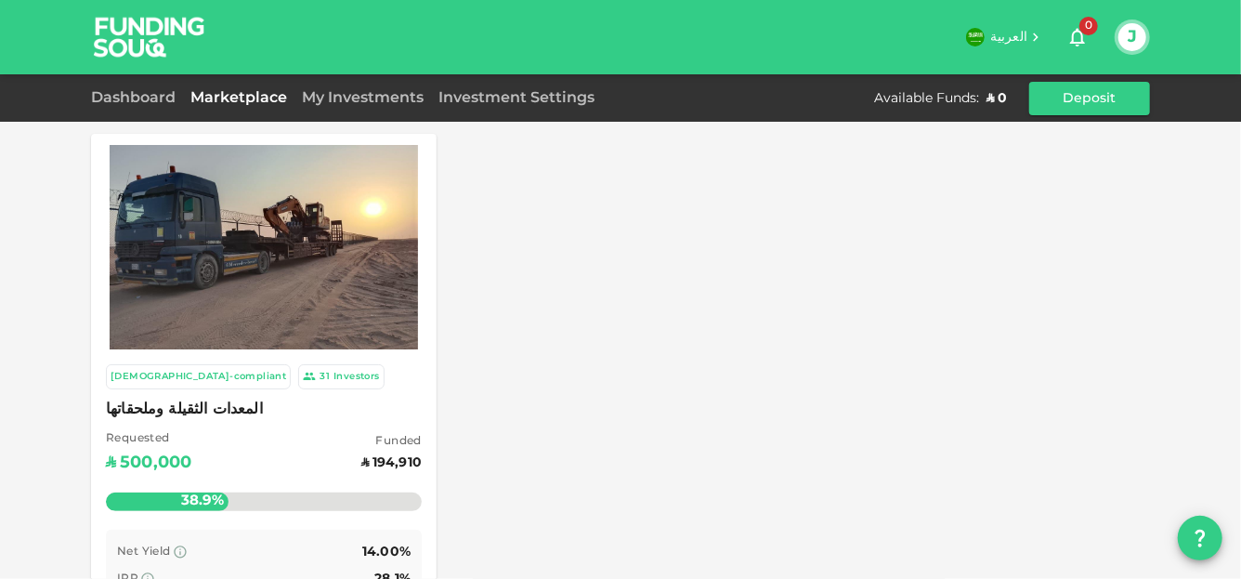
click at [130, 88] on div "Dashboard" at bounding box center [137, 98] width 92 height 22
click at [127, 96] on link "Dashboard" at bounding box center [137, 98] width 92 height 14
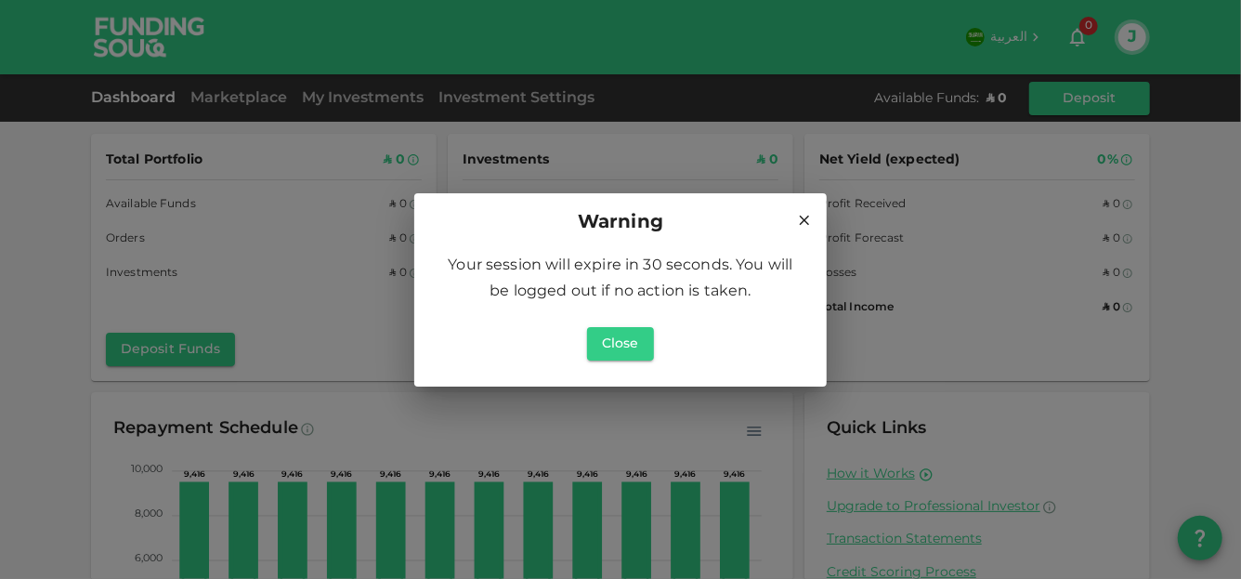
click at [802, 219] on icon at bounding box center [804, 220] width 17 height 17
